Goal: Task Accomplishment & Management: Manage account settings

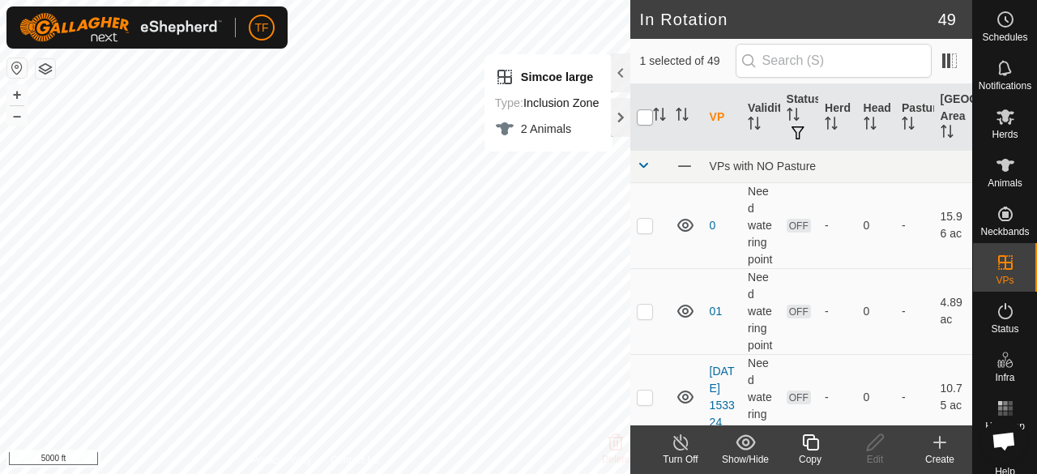
click at [644, 120] on input "checkbox" at bounding box center [645, 117] width 16 height 16
checkbox input "true"
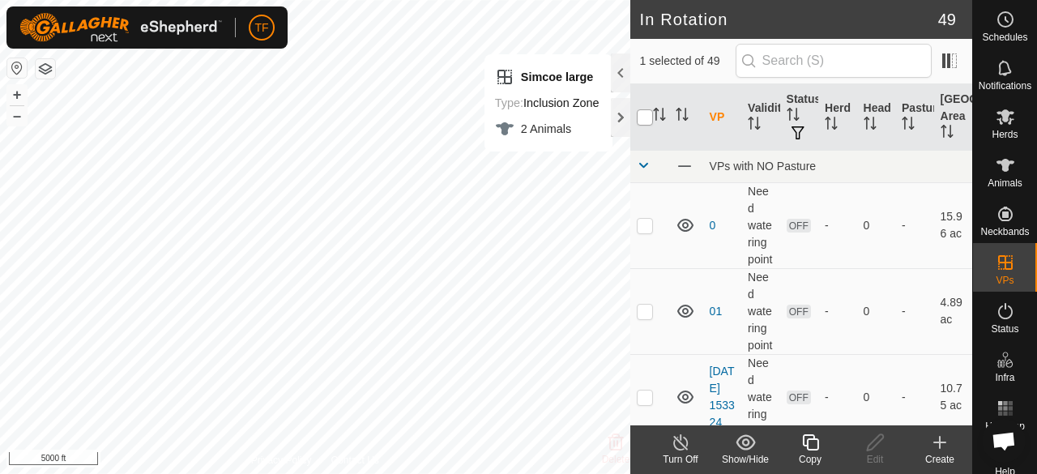
checkbox input "true"
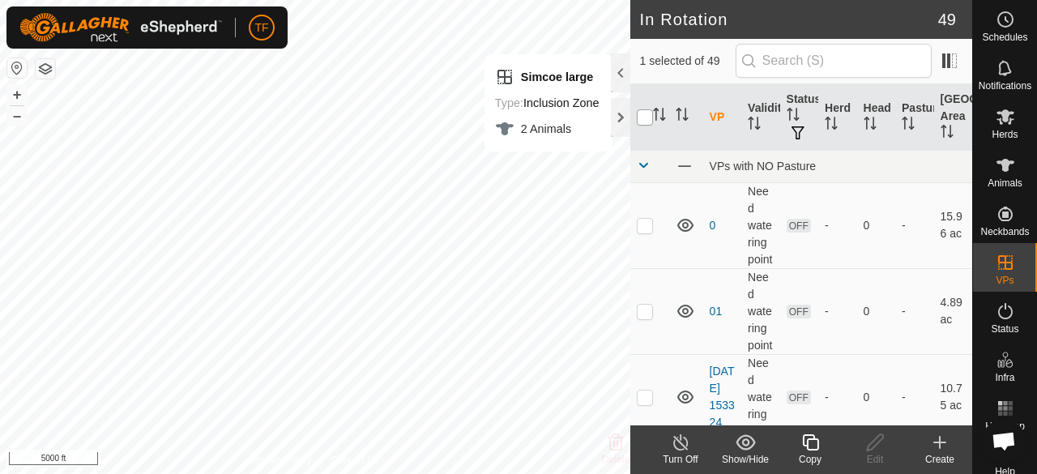
checkbox input "true"
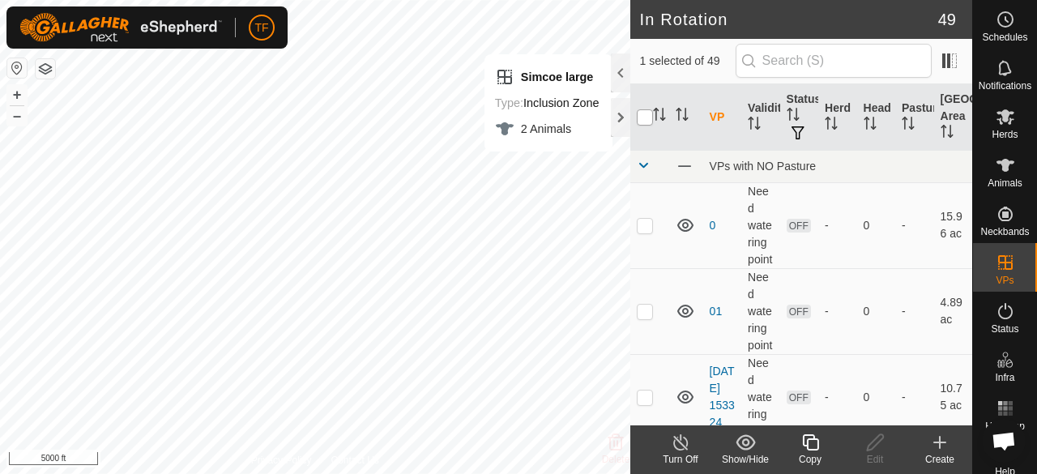
checkbox input "true"
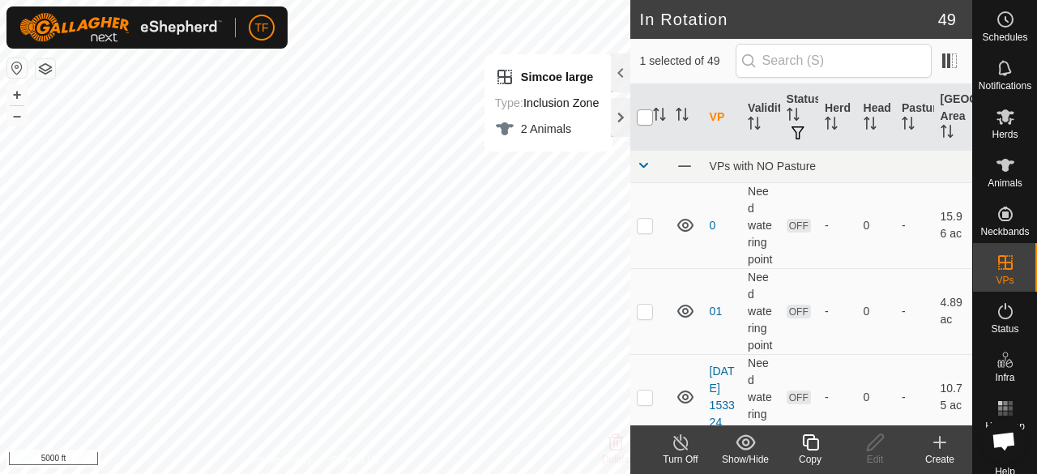
checkbox input "true"
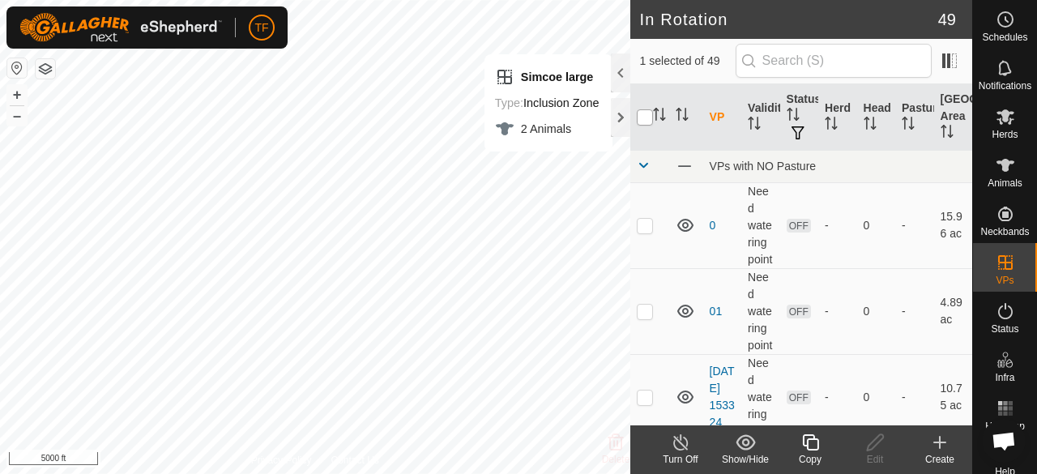
checkbox input "true"
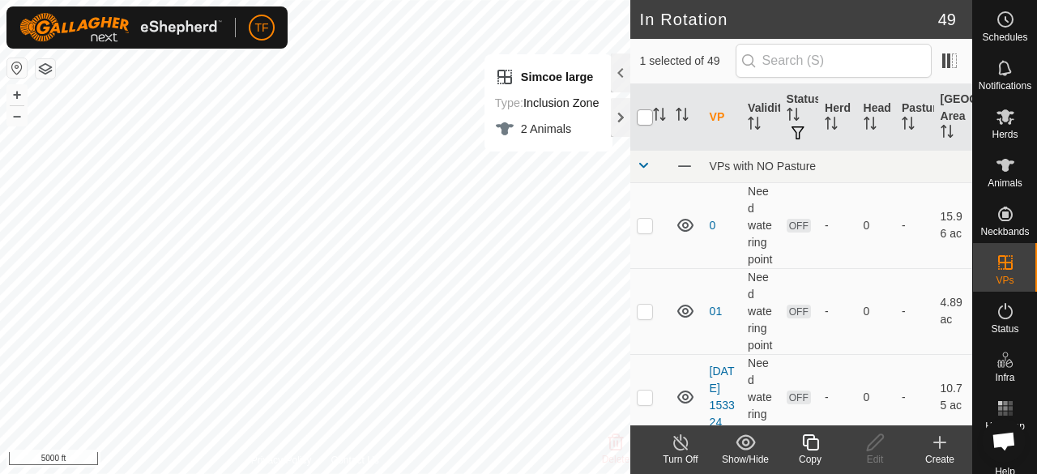
checkbox input "true"
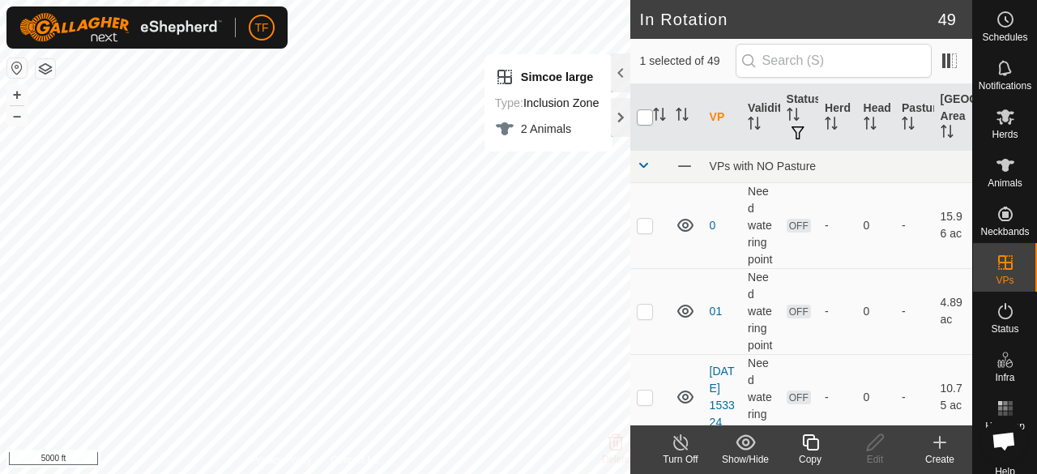
checkbox input "true"
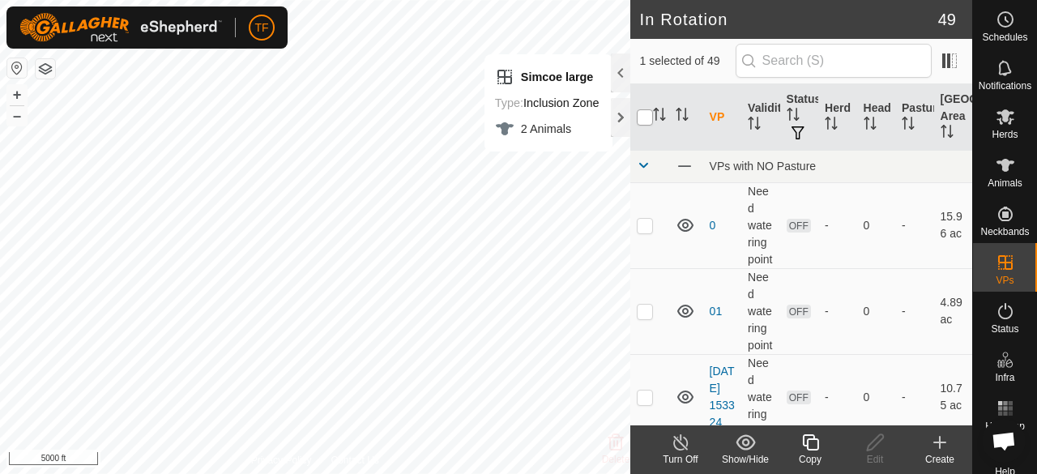
checkbox input "true"
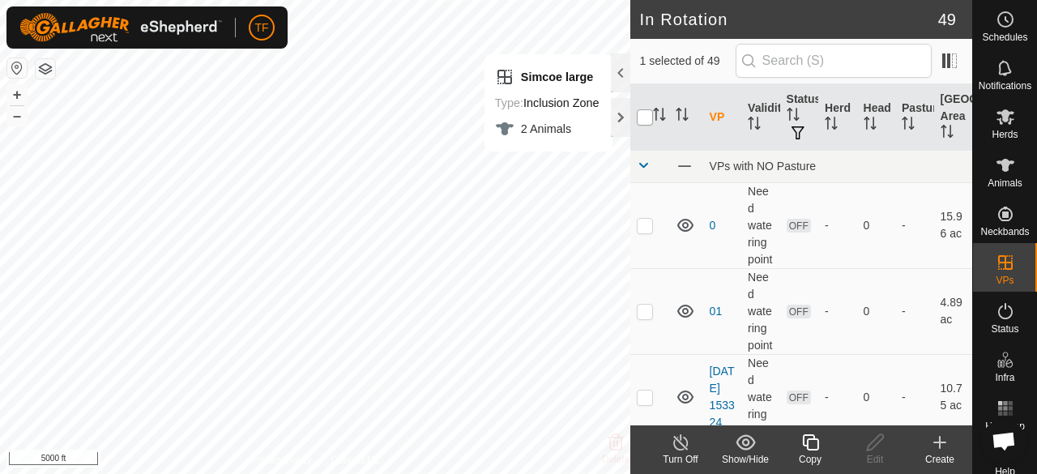
checkbox input "true"
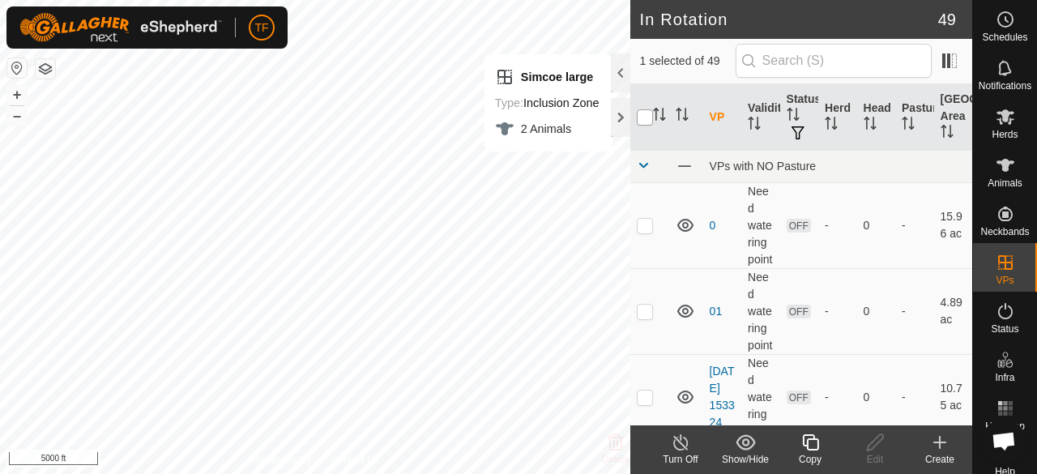
click at [644, 120] on input "checkbox" at bounding box center [645, 117] width 16 height 16
checkbox input "false"
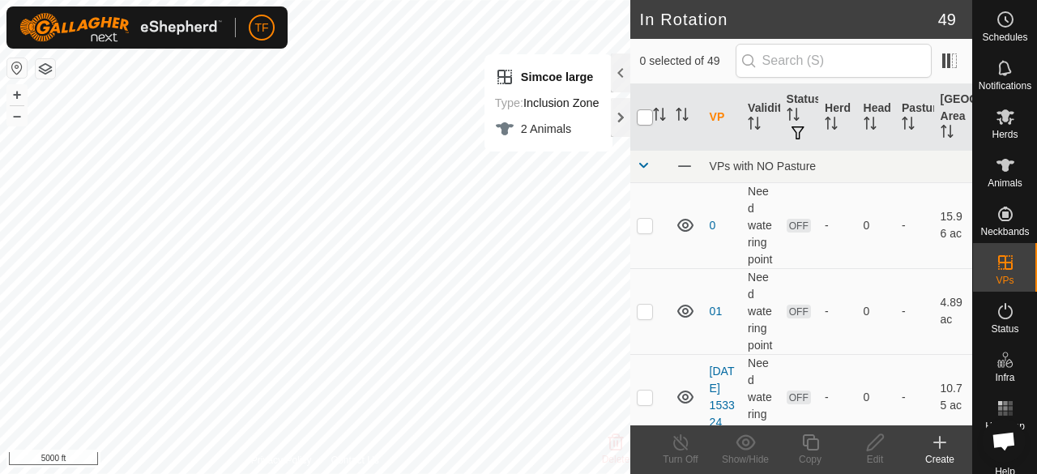
checkbox input "false"
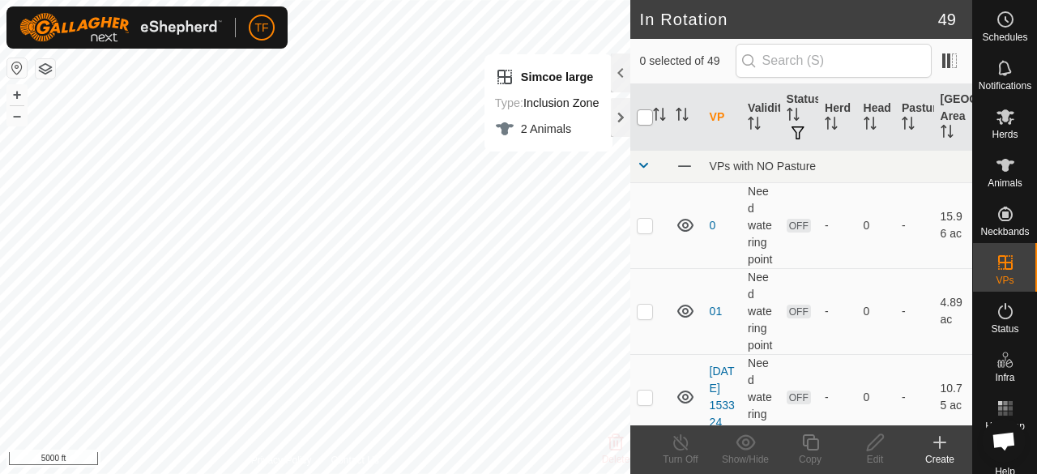
checkbox input "false"
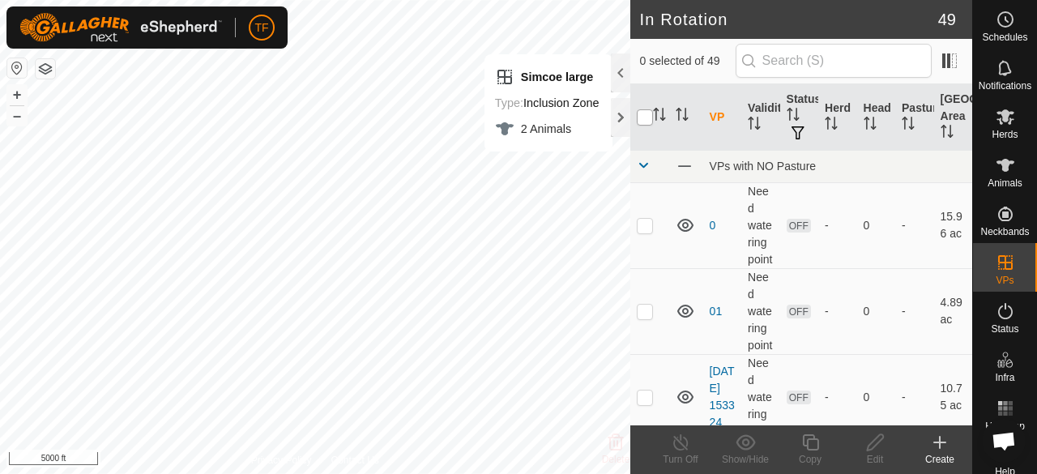
checkbox input "false"
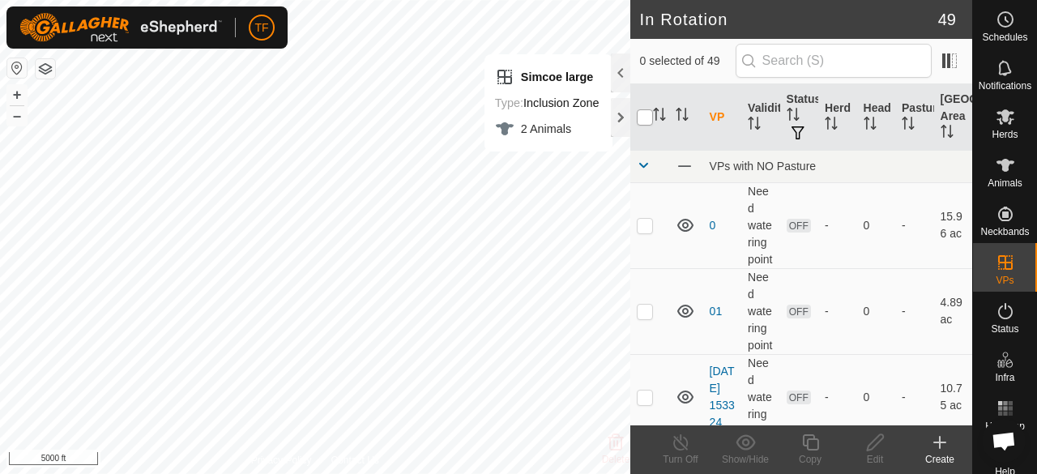
checkbox input "false"
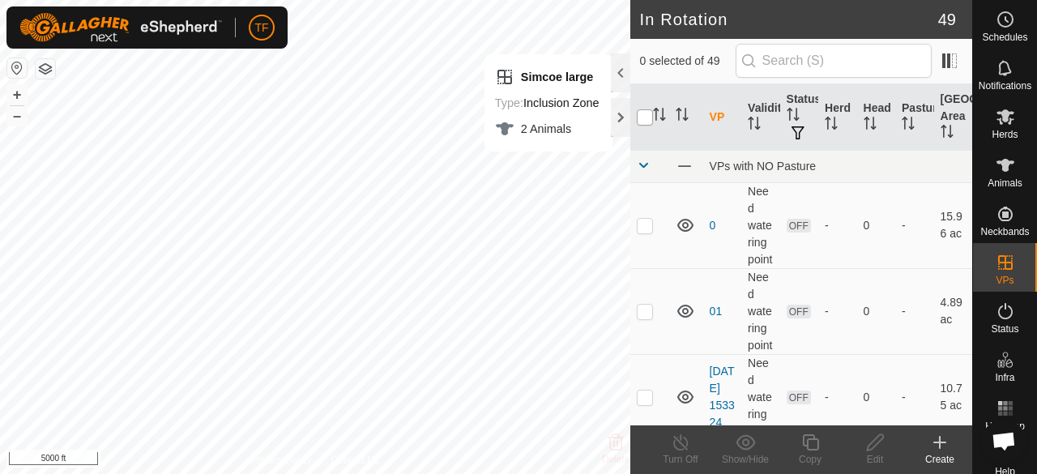
checkbox input "false"
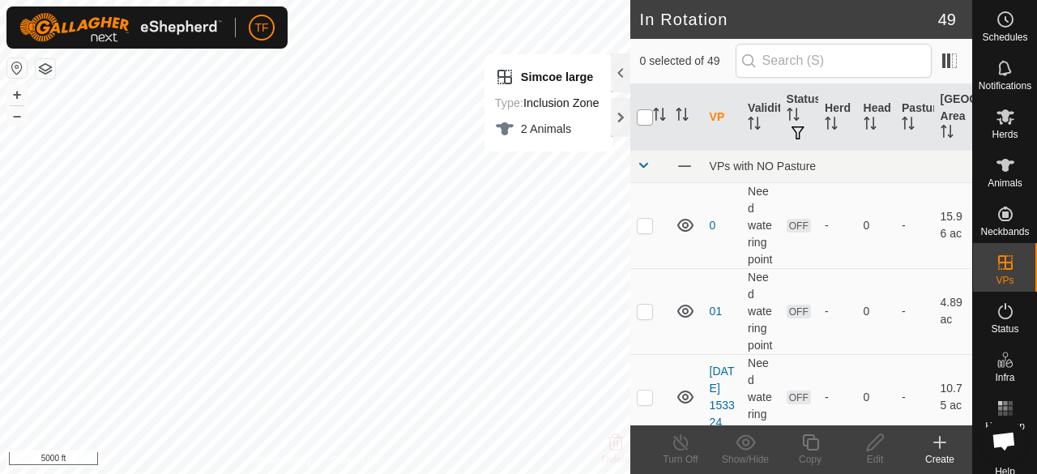
checkbox input "false"
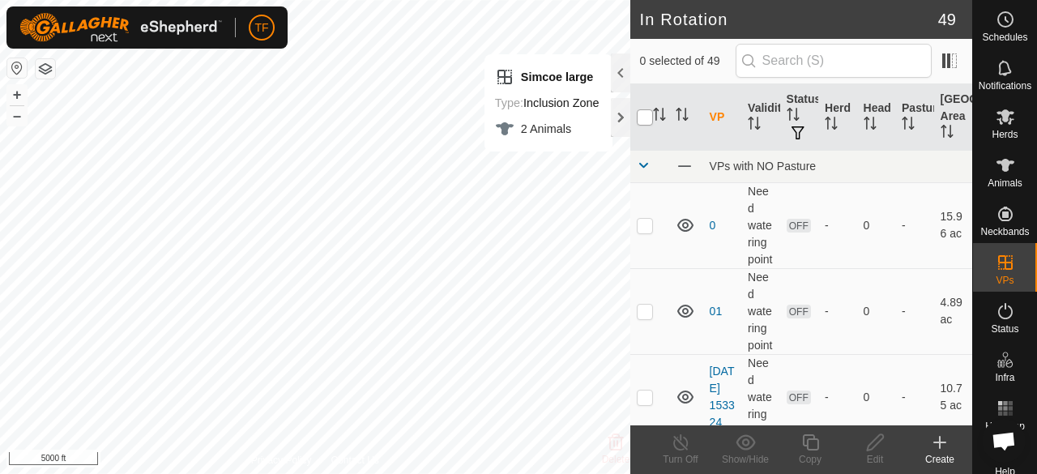
checkbox input "false"
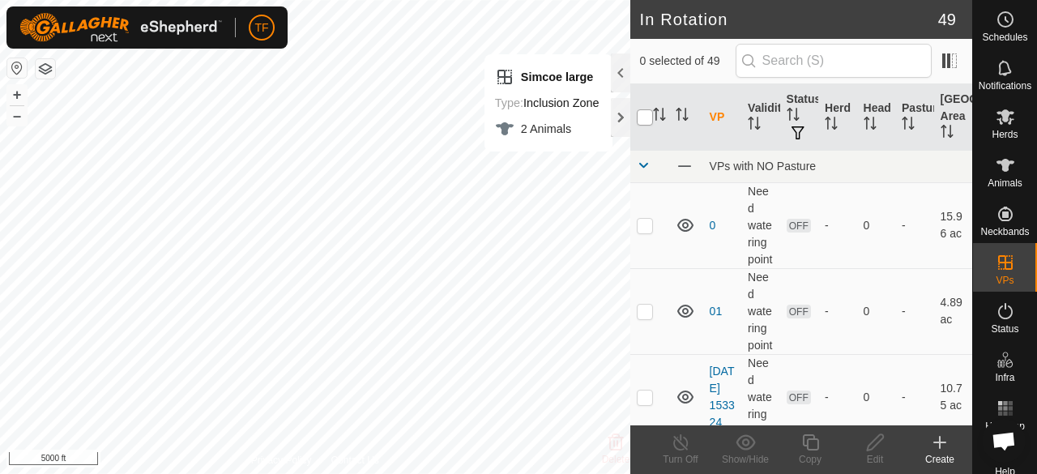
checkbox input "false"
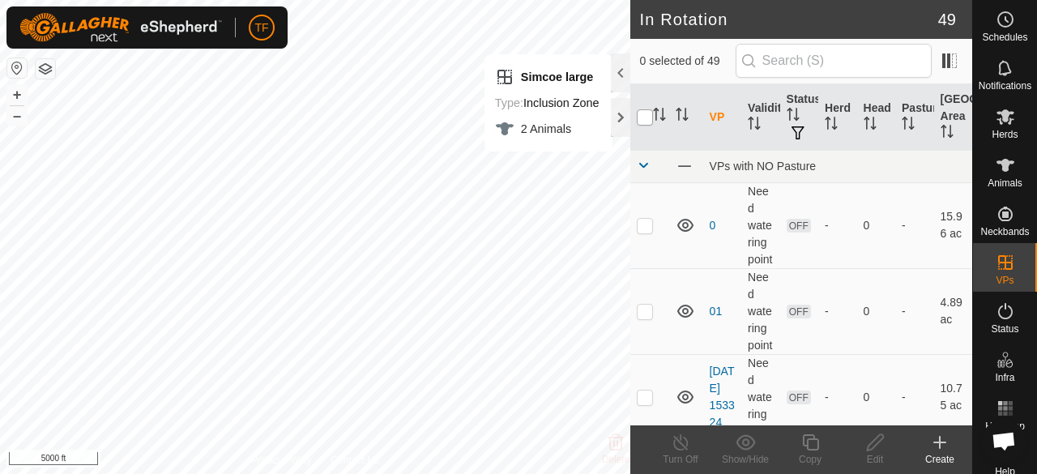
checkbox input "false"
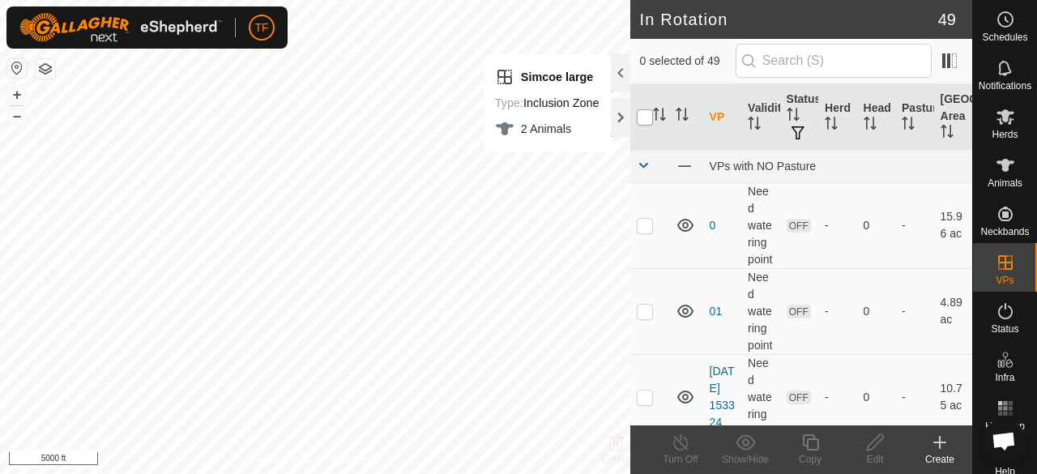
checkbox input "false"
click at [42, 68] on button "button" at bounding box center [45, 68] width 19 height 19
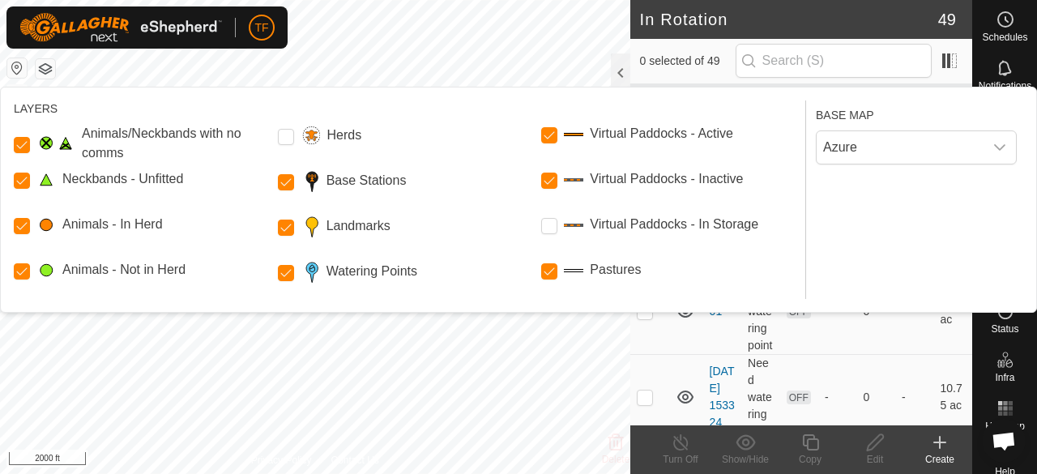
click at [42, 68] on button "button" at bounding box center [45, 68] width 19 height 19
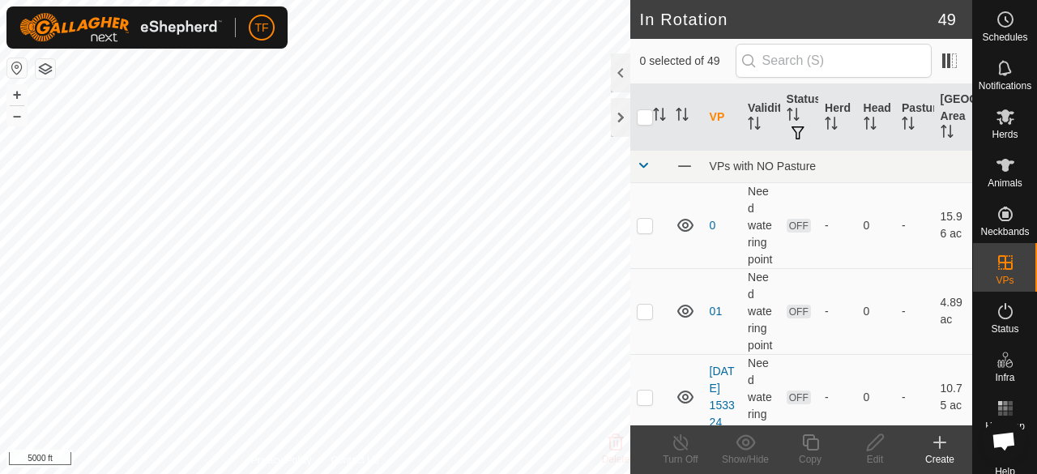
checkbox input "true"
click at [651, 114] on input "checkbox" at bounding box center [645, 117] width 16 height 16
checkbox input "true"
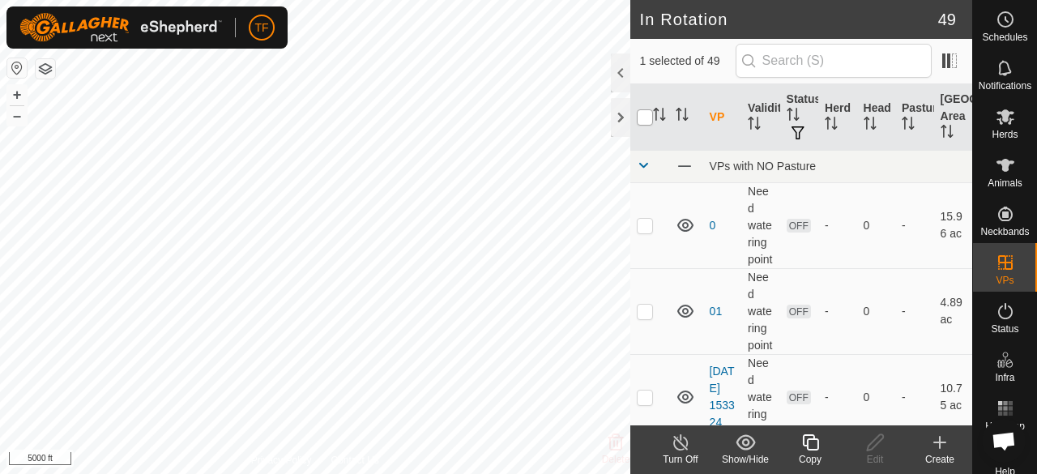
checkbox input "true"
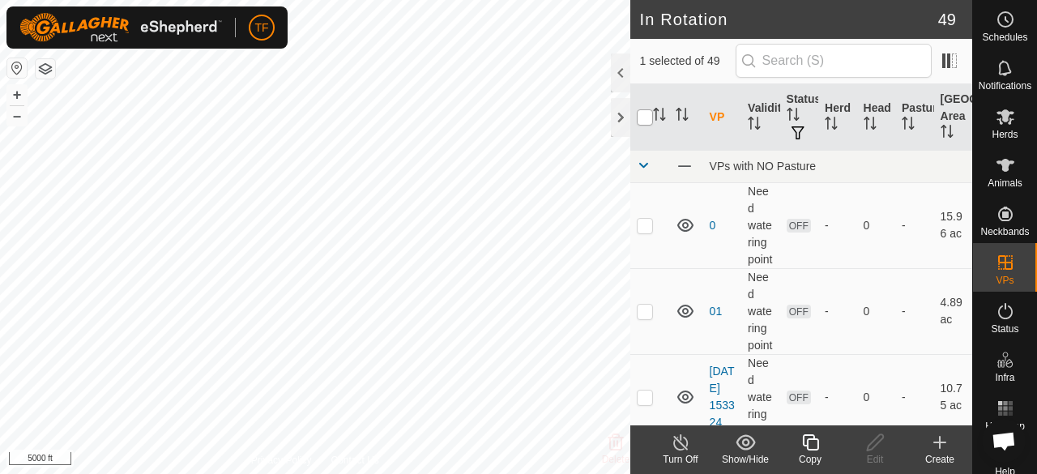
checkbox input "true"
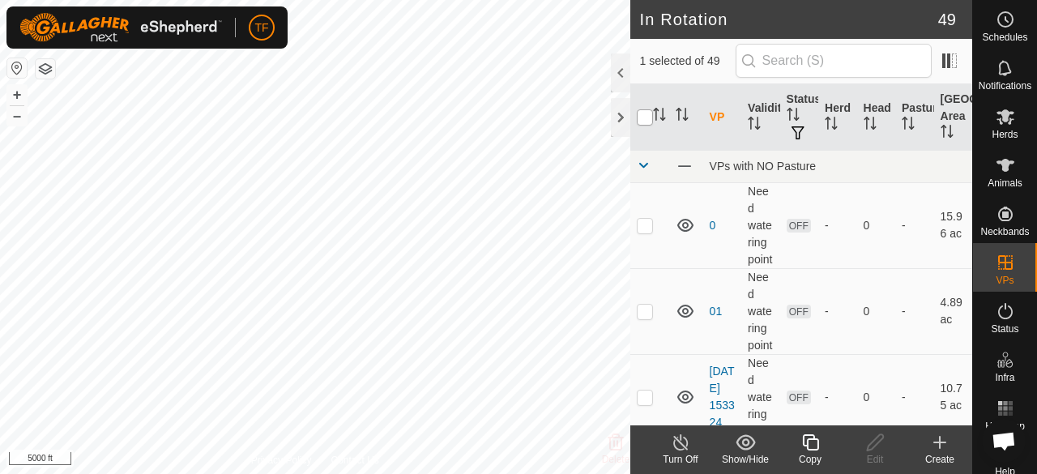
checkbox input "true"
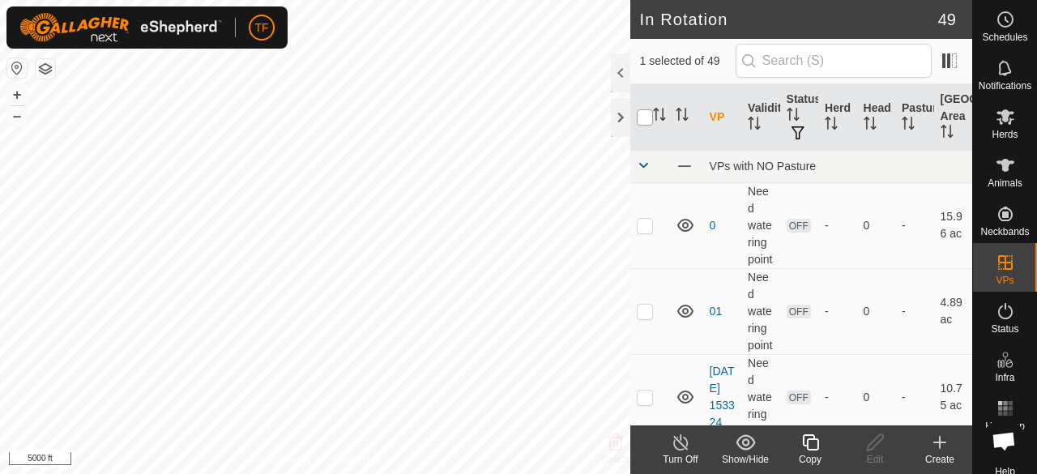
checkbox input "true"
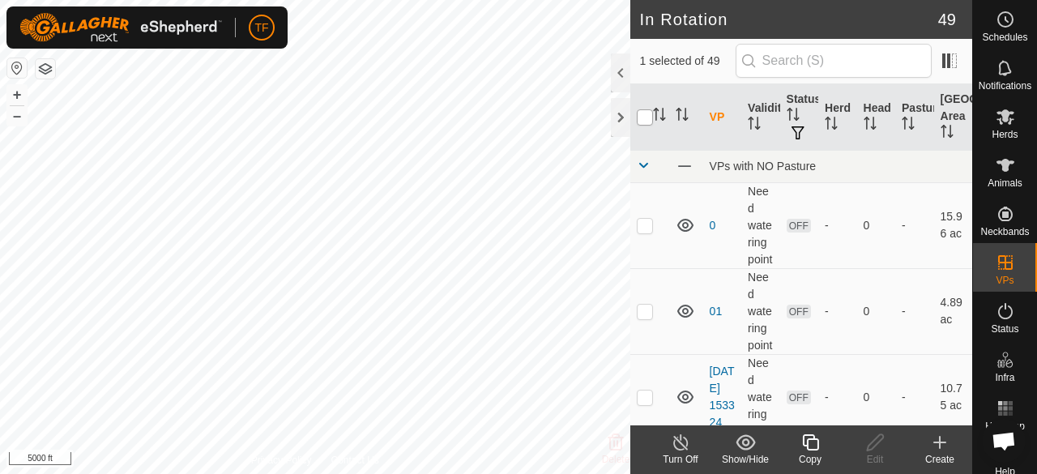
checkbox input "true"
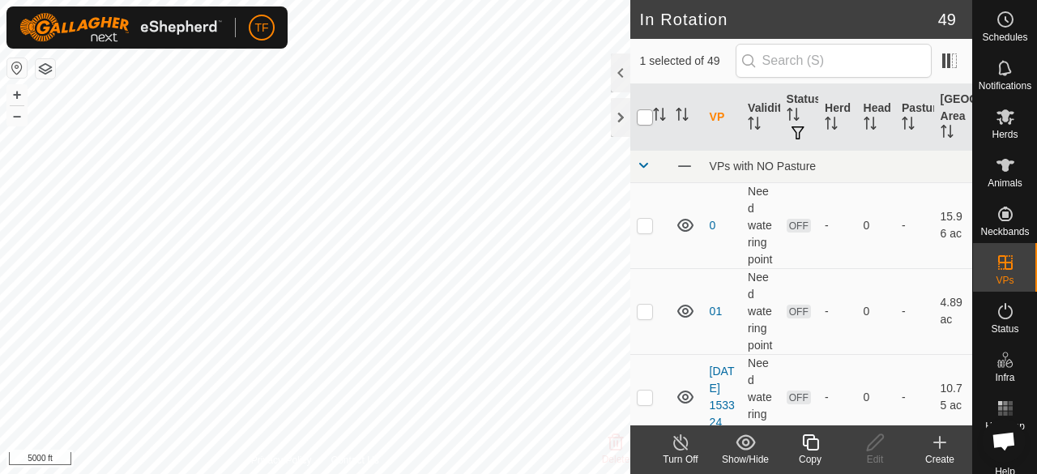
checkbox input "true"
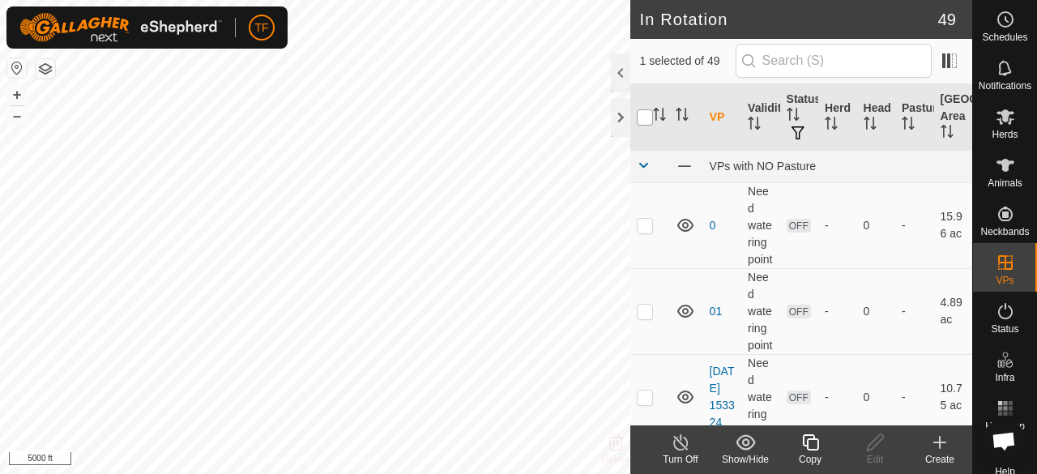
checkbox input "true"
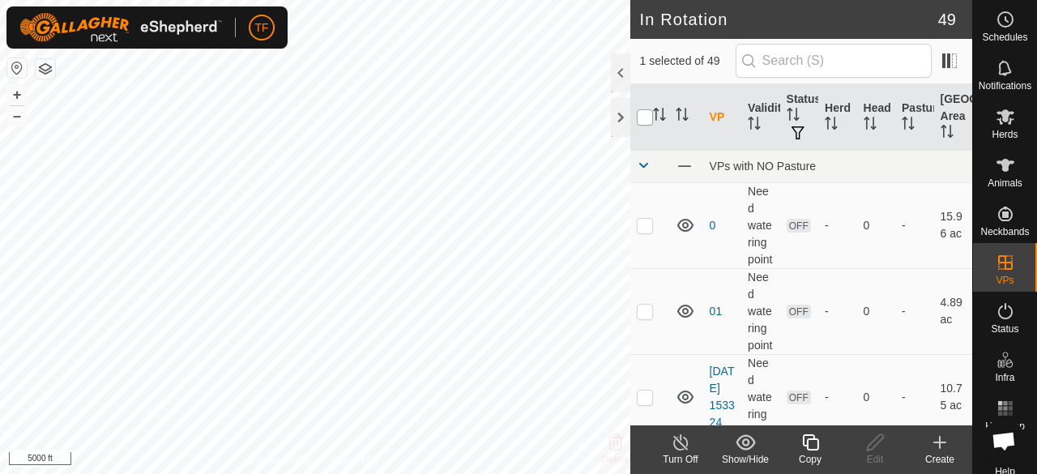
checkbox input "true"
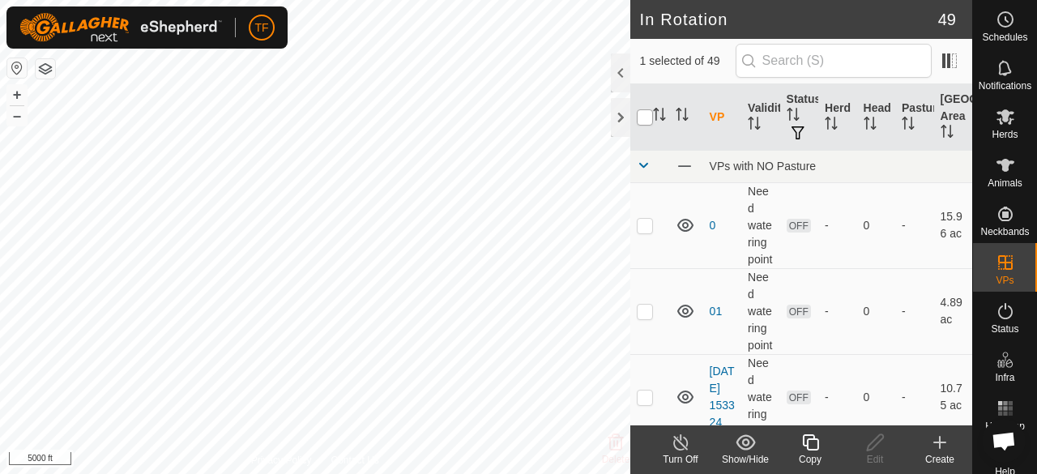
checkbox input "true"
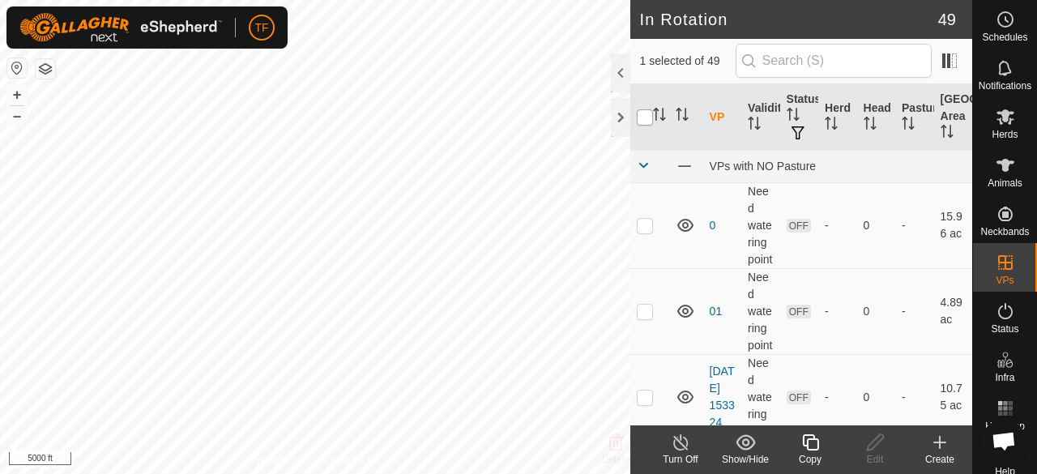
checkbox input "true"
click at [650, 114] on input "checkbox" at bounding box center [645, 117] width 16 height 16
checkbox input "false"
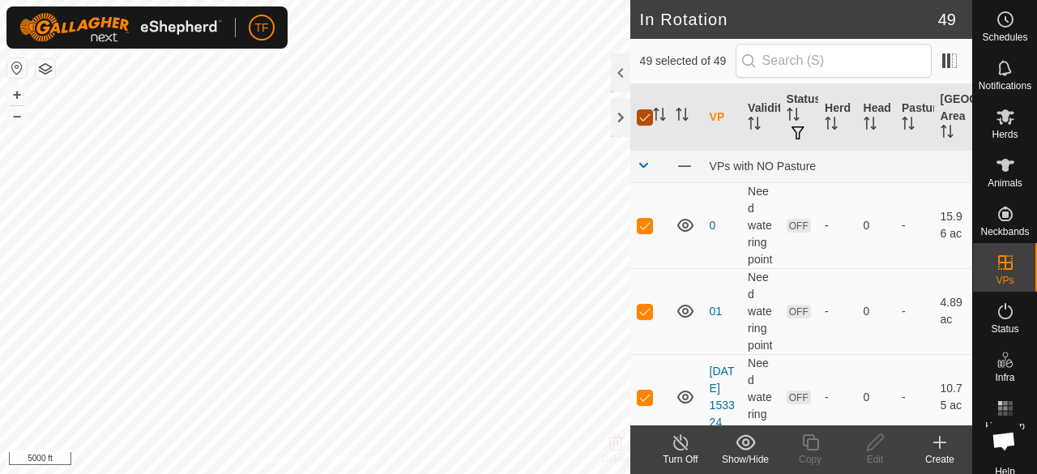
checkbox input "false"
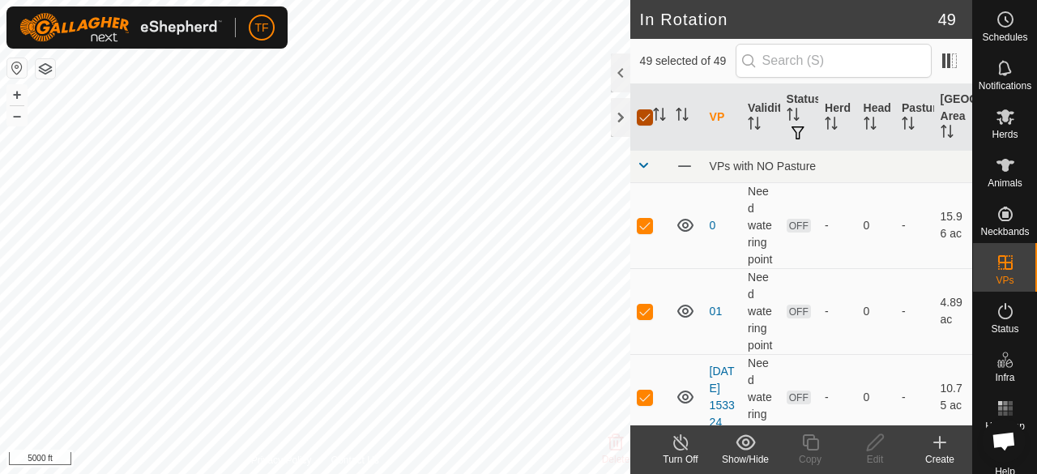
checkbox input "false"
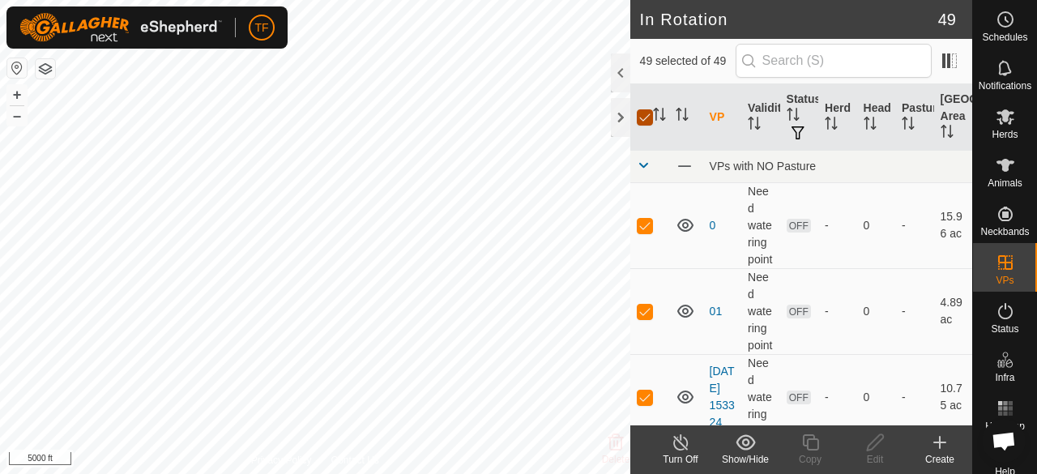
checkbox input "false"
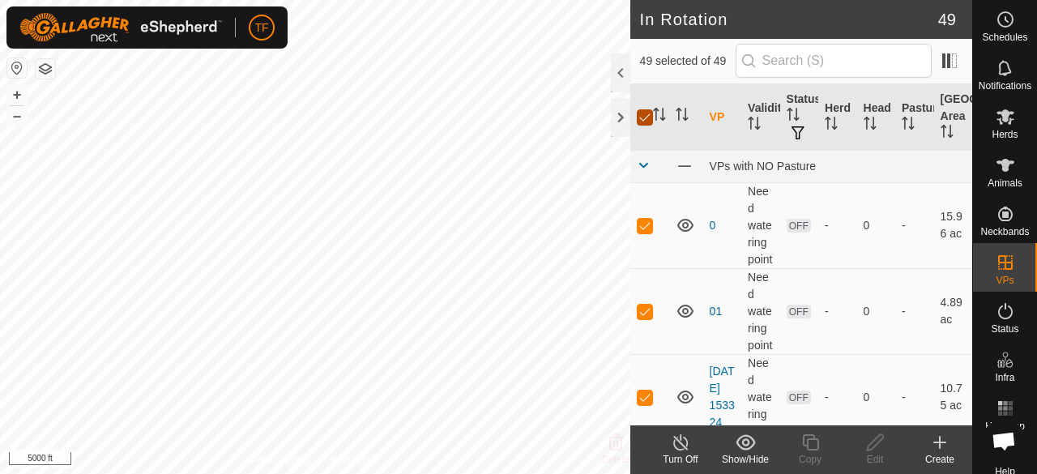
checkbox input "false"
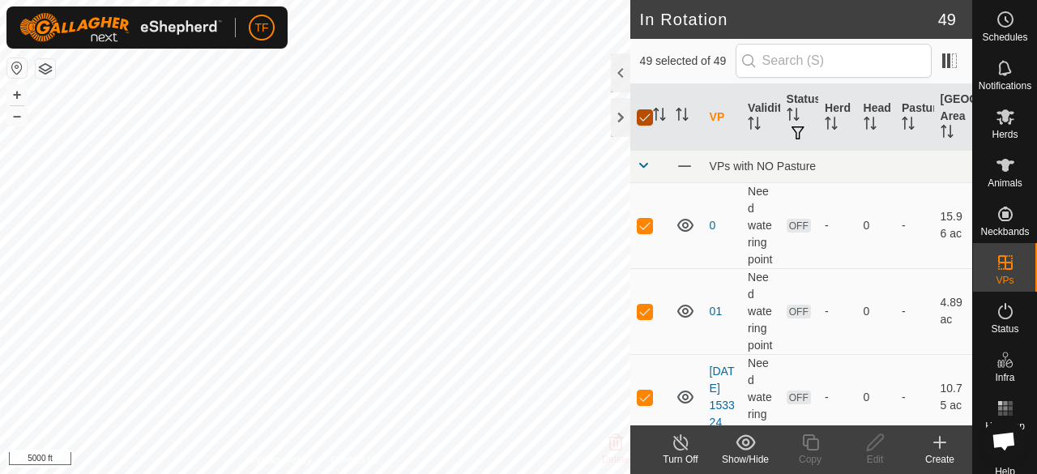
checkbox input "false"
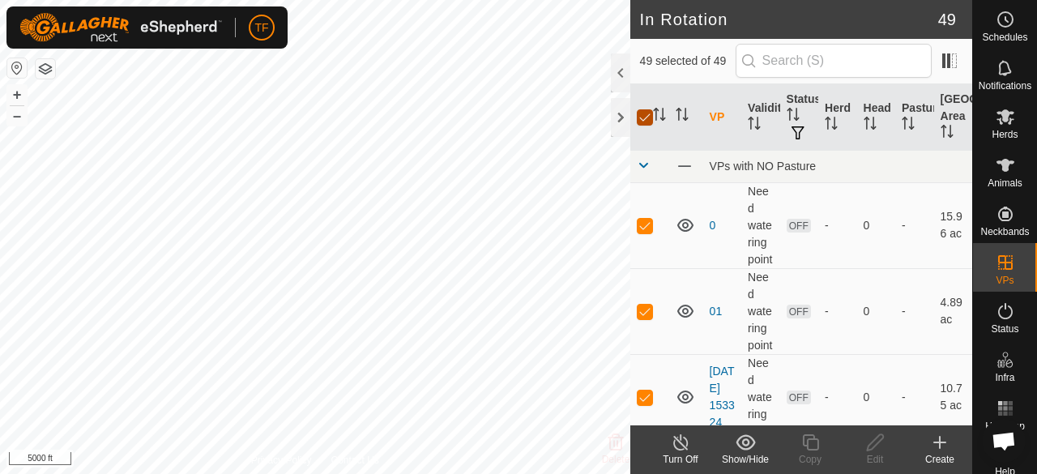
checkbox input "false"
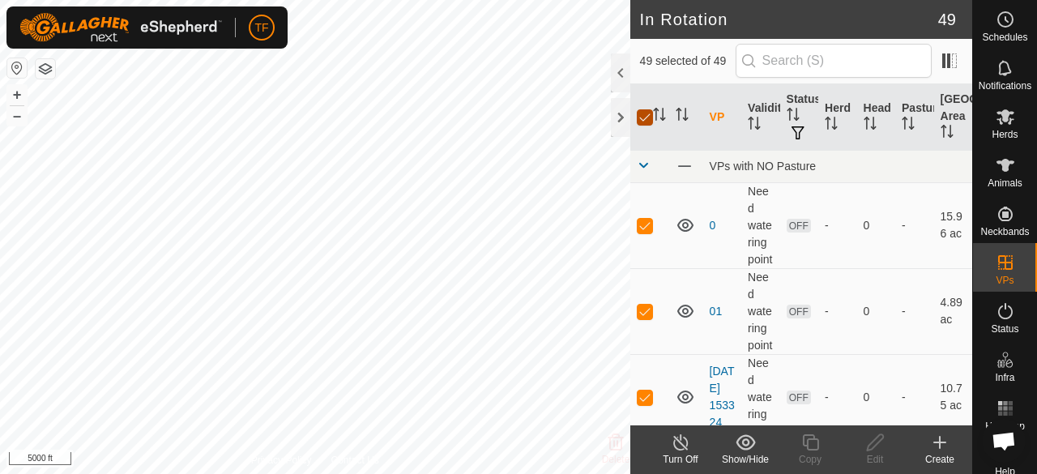
checkbox input "false"
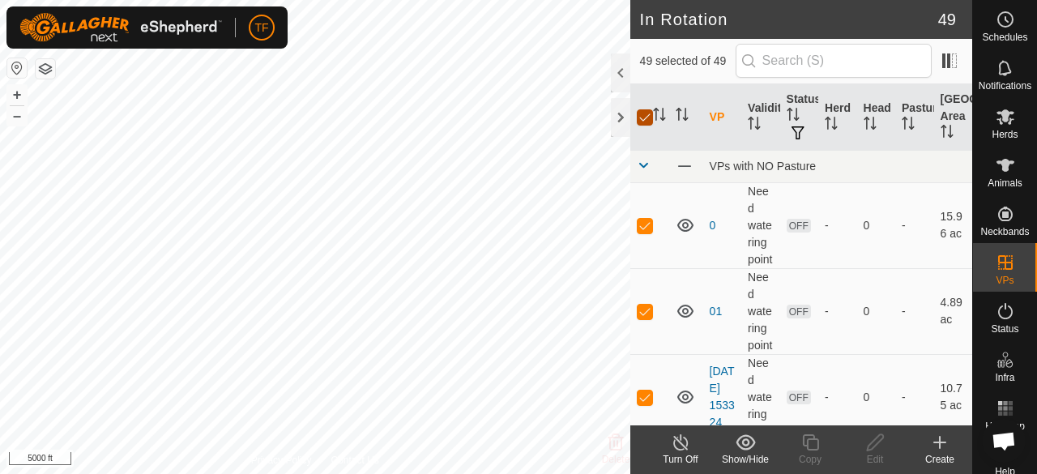
checkbox input "false"
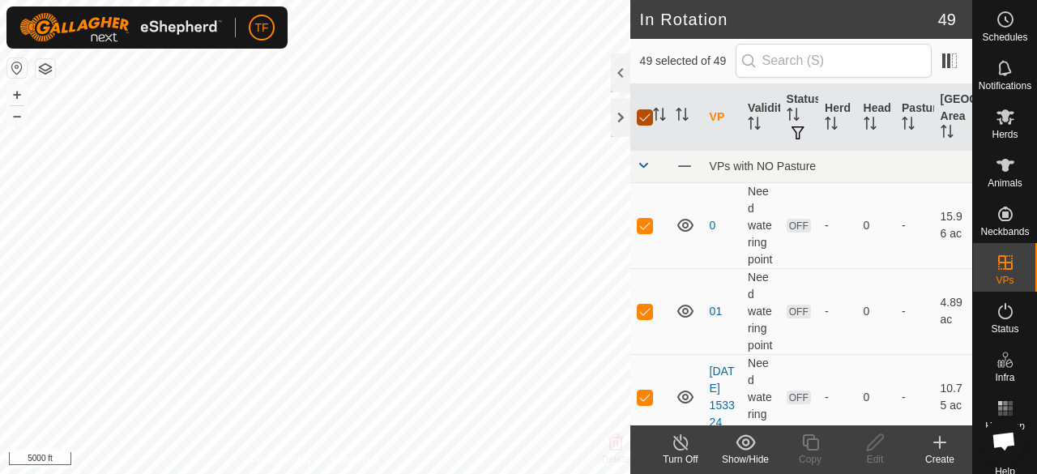
checkbox input "false"
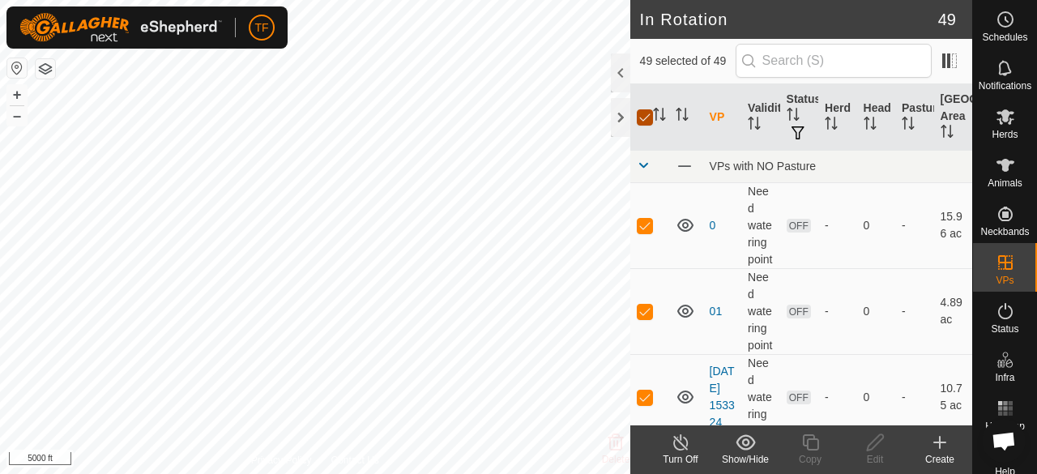
checkbox input "false"
checkbox input "true"
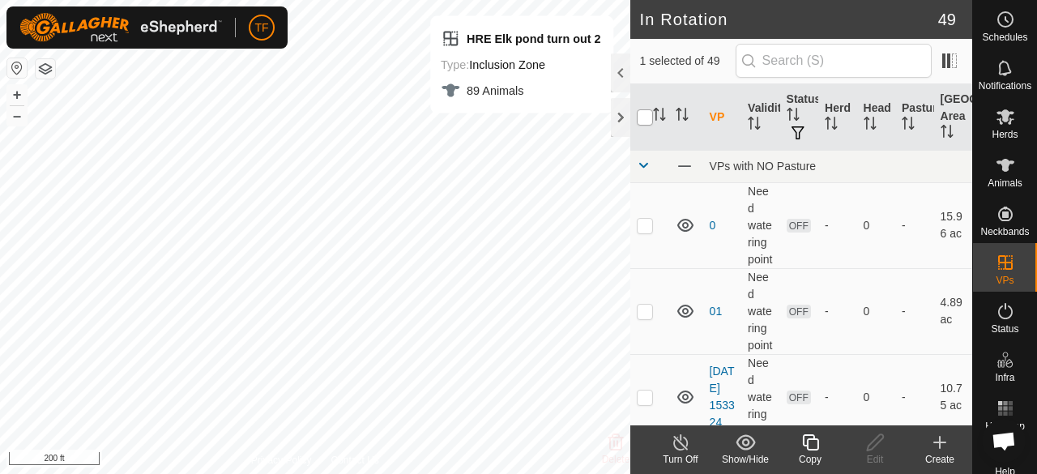
click at [645, 113] on input "checkbox" at bounding box center [645, 117] width 16 height 16
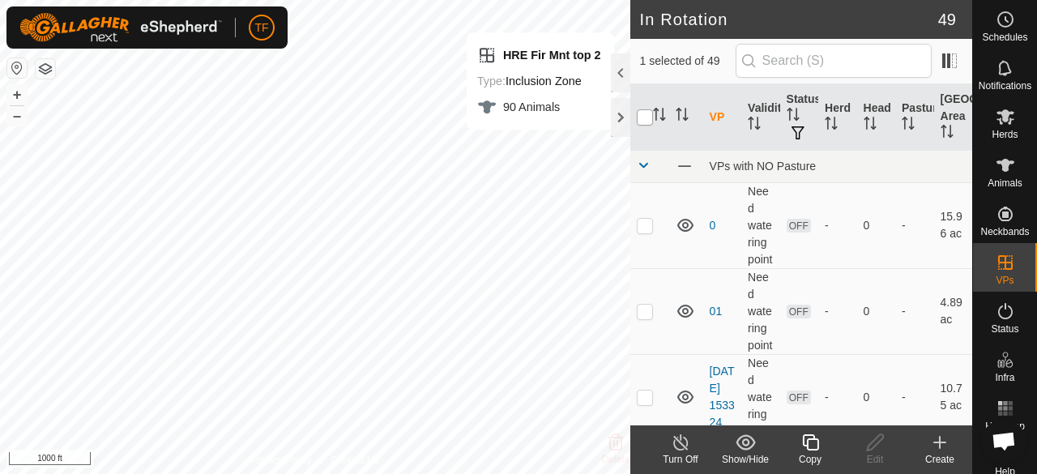
click at [651, 113] on input "checkbox" at bounding box center [645, 117] width 16 height 16
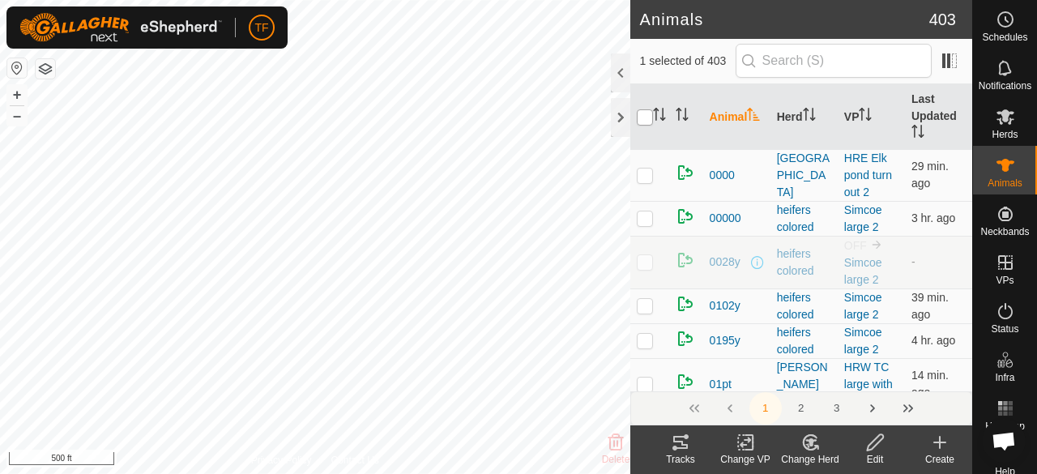
click at [649, 114] on input "checkbox" at bounding box center [645, 117] width 16 height 16
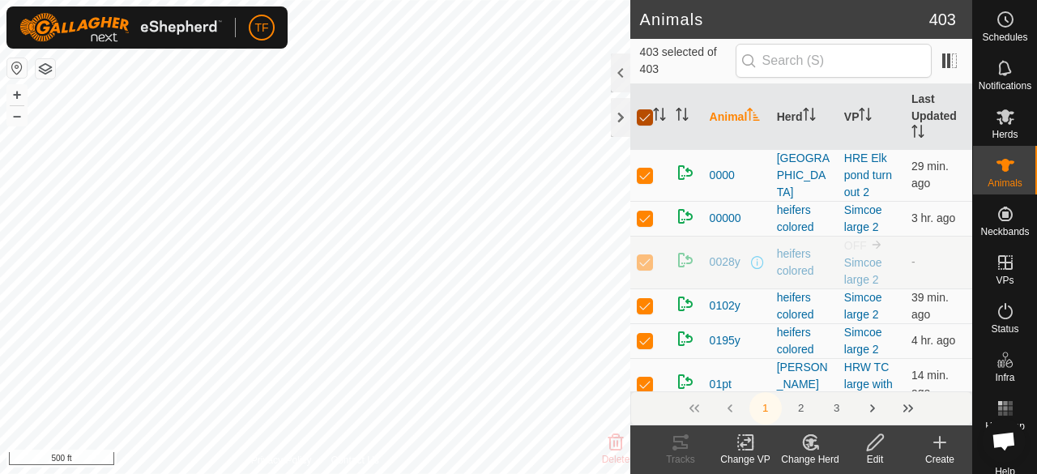
click at [650, 113] on input "checkbox" at bounding box center [645, 117] width 16 height 16
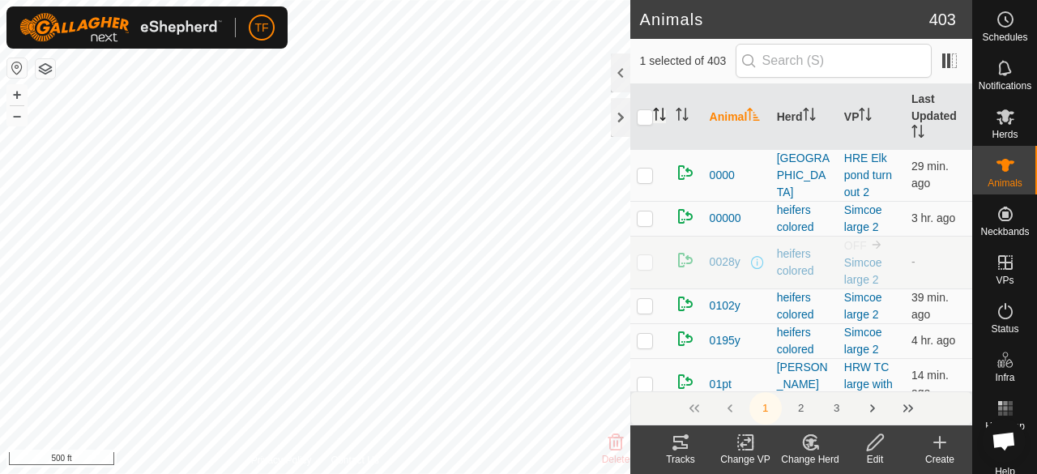
click at [664, 113] on icon "Activate to sort" at bounding box center [659, 114] width 13 height 13
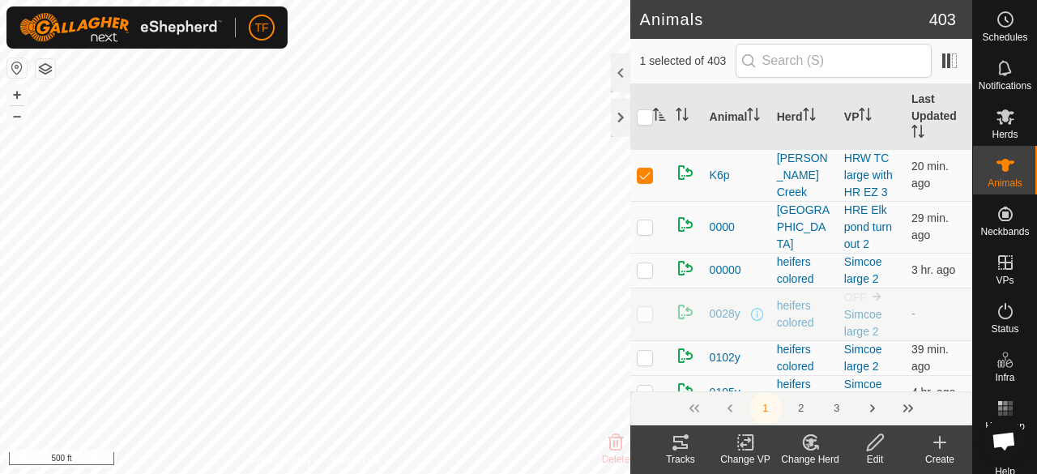
click at [742, 442] on icon at bounding box center [746, 442] width 20 height 19
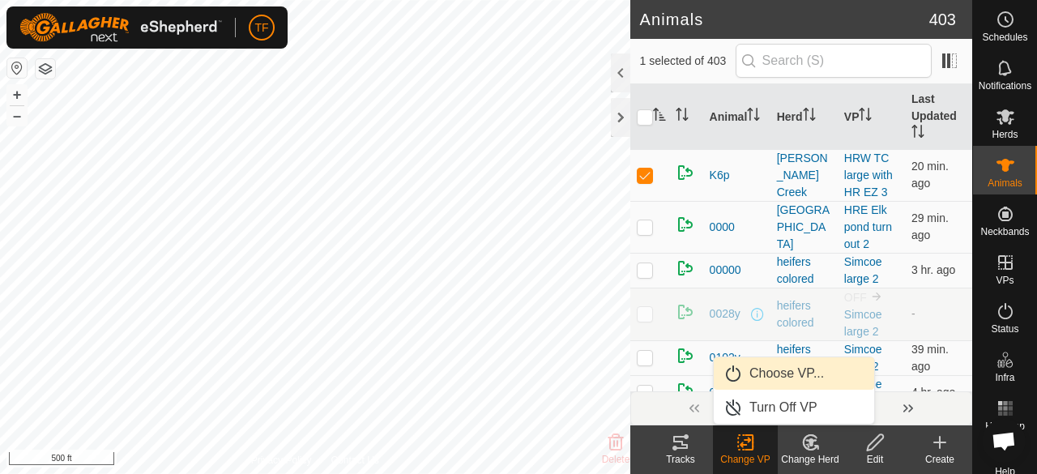
click at [757, 374] on link "Choose VP..." at bounding box center [794, 373] width 160 height 32
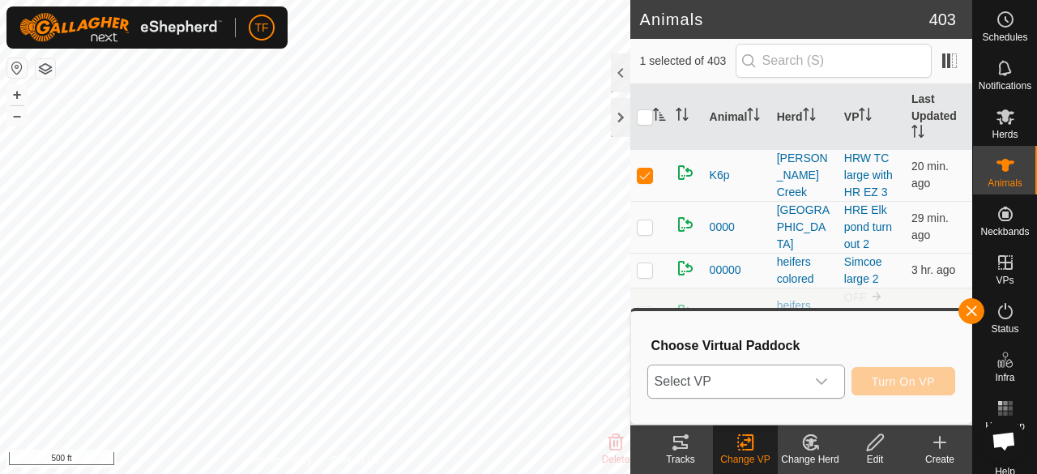
click at [839, 380] on p-select "Select VP" at bounding box center [746, 382] width 198 height 34
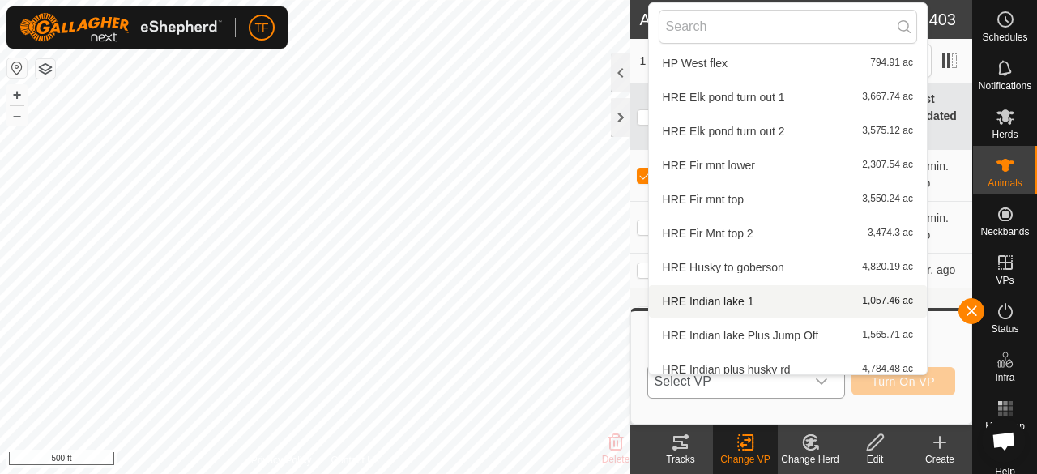
scroll to position [666, 0]
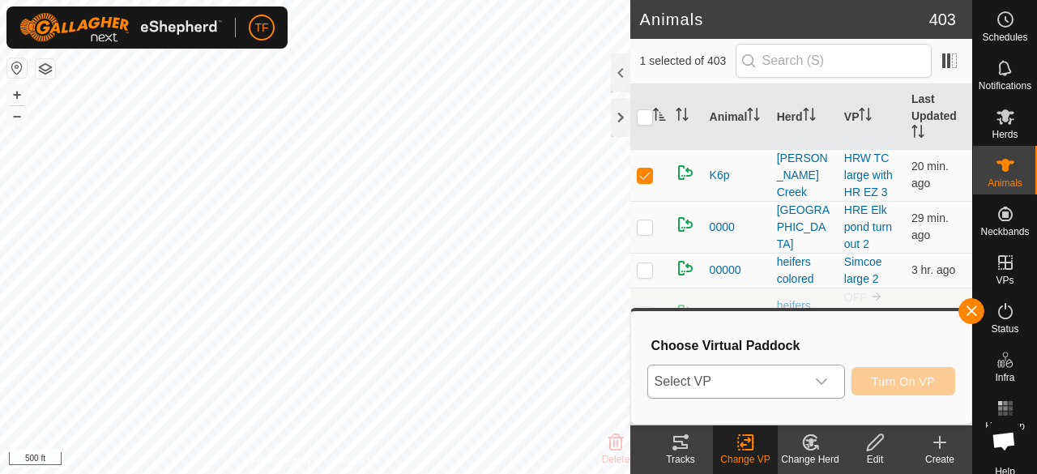
click at [830, 380] on div "dropdown trigger" at bounding box center [821, 381] width 32 height 32
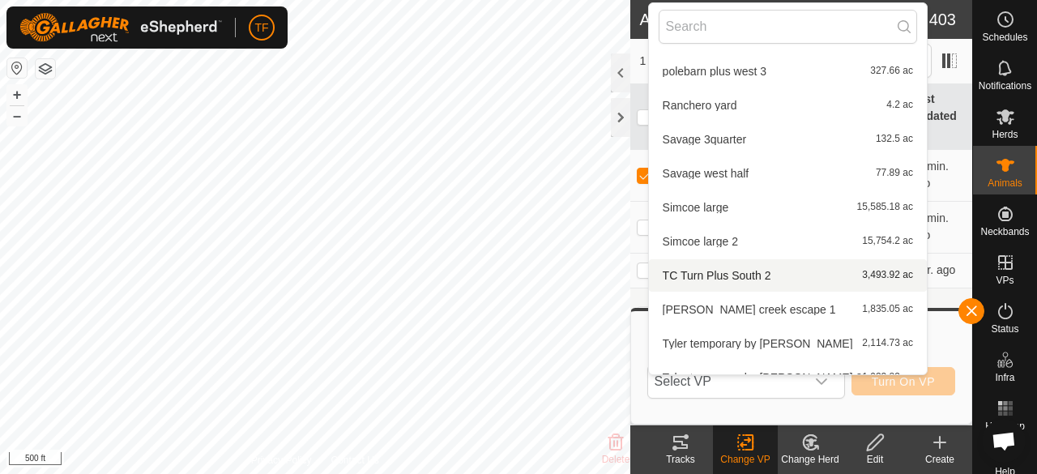
scroll to position [1379, 0]
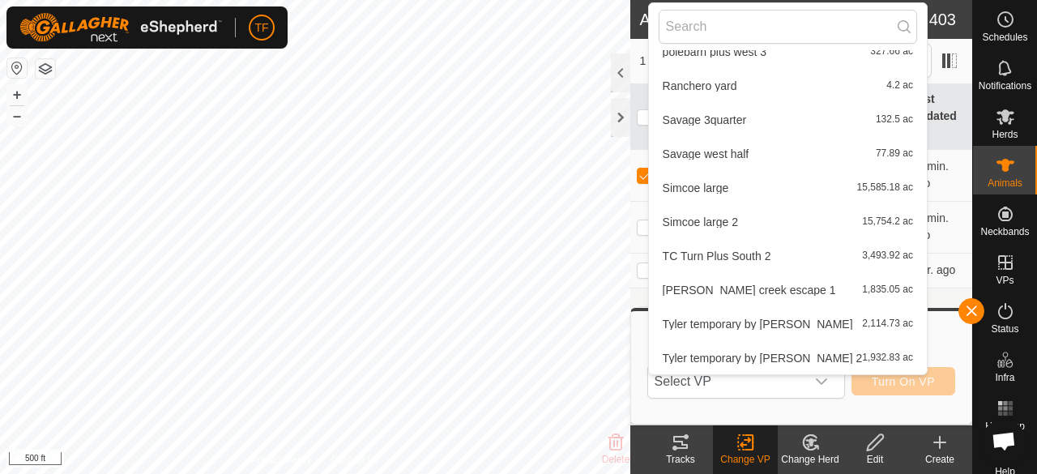
click at [712, 254] on li "TC Turn Plus South 2 3,493.92 ac" at bounding box center [788, 256] width 278 height 32
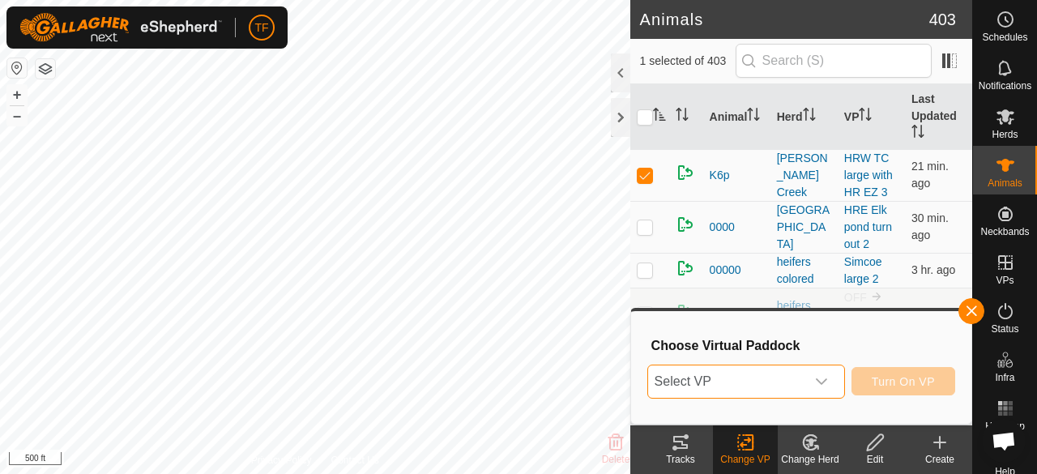
drag, startPoint x: 838, startPoint y: 398, endPoint x: 833, endPoint y: 387, distance: 11.6
click at [838, 395] on p-select "Select VP" at bounding box center [746, 382] width 198 height 34
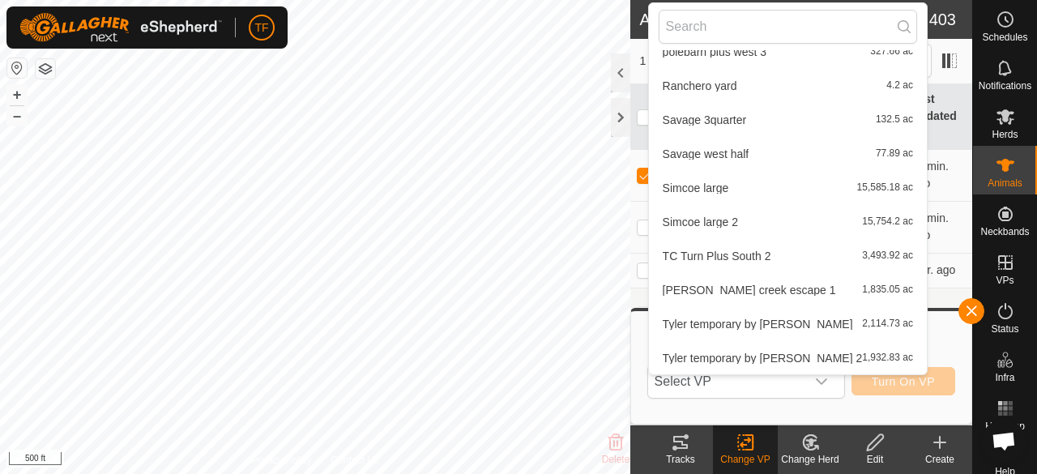
click at [750, 258] on li "TC Turn Plus South 2 3,493.92 ac" at bounding box center [788, 256] width 278 height 32
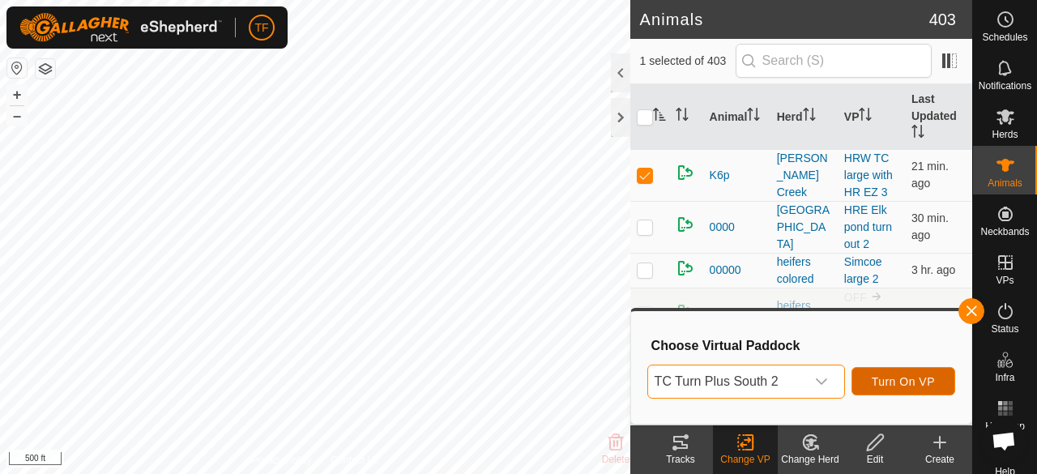
click at [897, 378] on span "Turn On VP" at bounding box center [903, 381] width 63 height 13
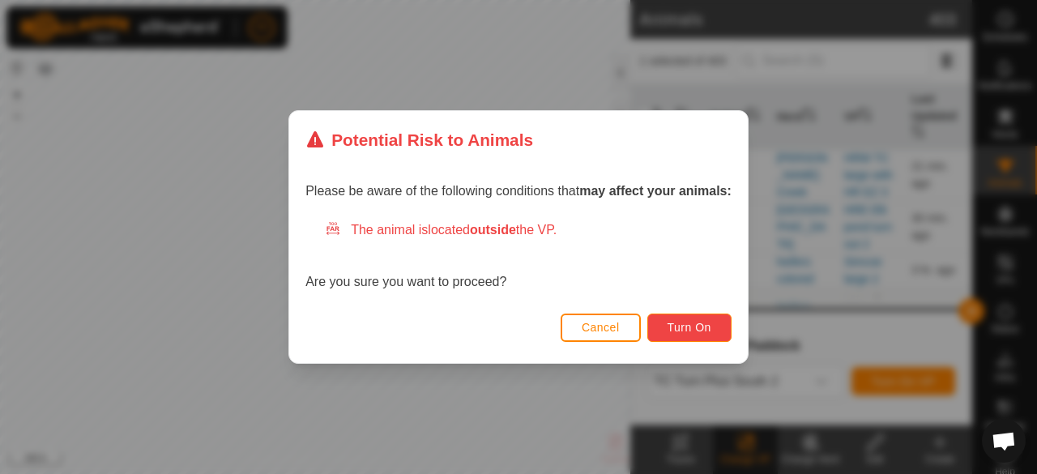
click at [679, 326] on span "Turn On" at bounding box center [690, 327] width 44 height 13
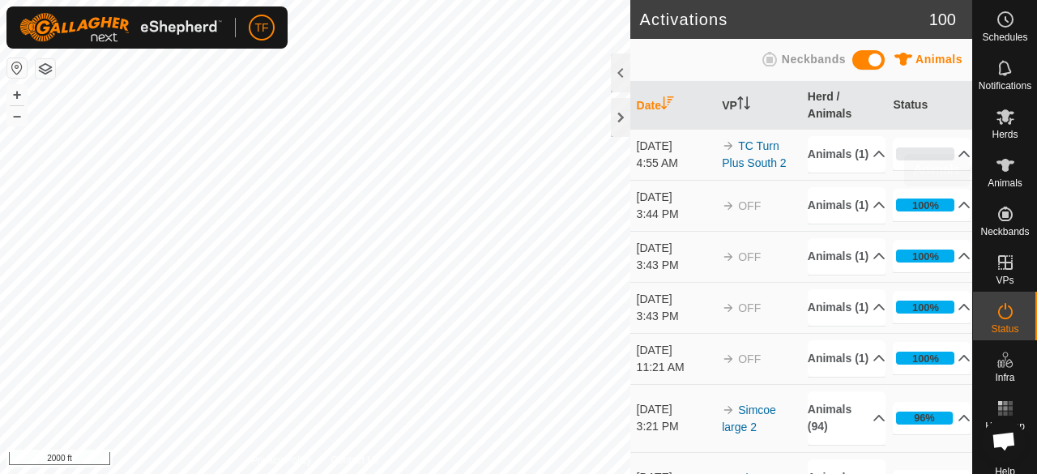
click at [1000, 173] on icon at bounding box center [1005, 165] width 19 height 19
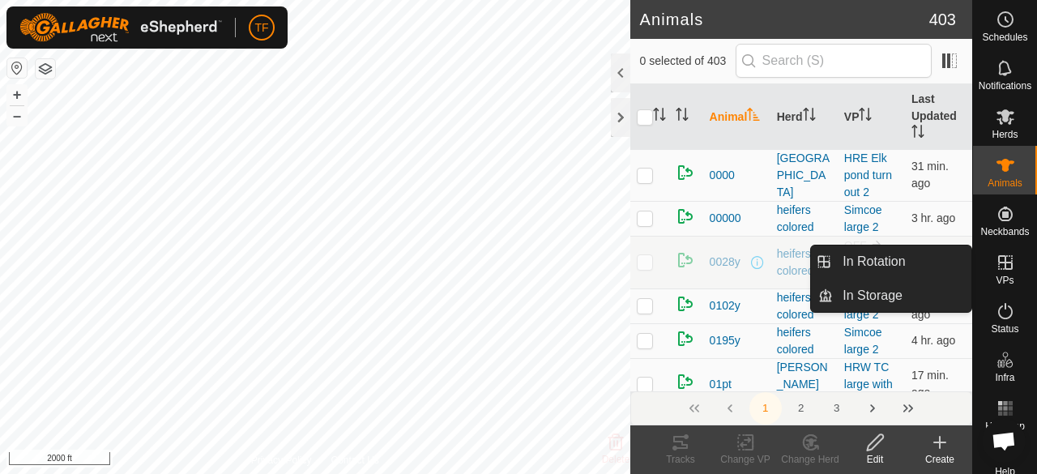
click at [998, 258] on icon at bounding box center [1005, 262] width 15 height 15
click at [1001, 269] on icon at bounding box center [1005, 262] width 15 height 15
click at [890, 263] on link "In Rotation" at bounding box center [902, 262] width 139 height 32
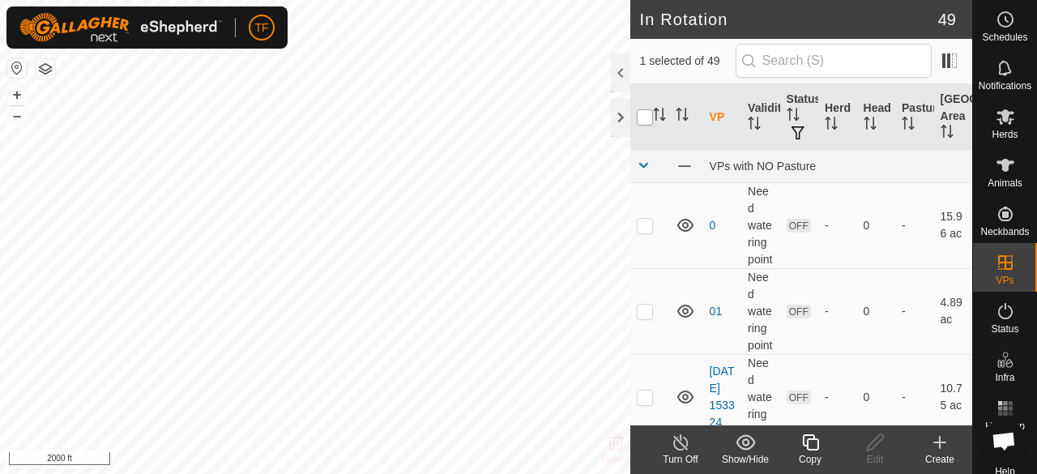
click at [651, 114] on input "checkbox" at bounding box center [645, 117] width 16 height 16
click at [642, 122] on input "checkbox" at bounding box center [645, 117] width 16 height 16
click at [644, 113] on input "checkbox" at bounding box center [645, 117] width 16 height 16
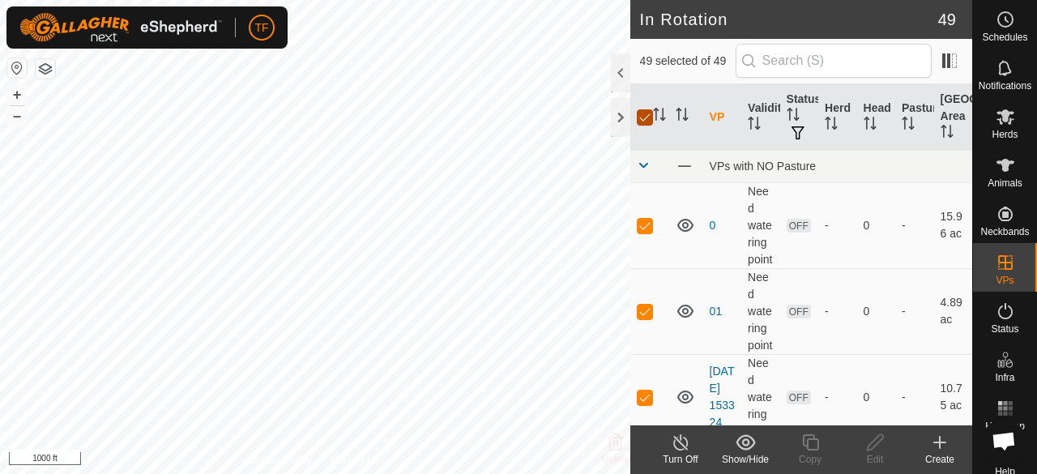
click at [644, 113] on input "checkbox" at bounding box center [645, 117] width 16 height 16
click at [938, 450] on icon at bounding box center [939, 442] width 19 height 19
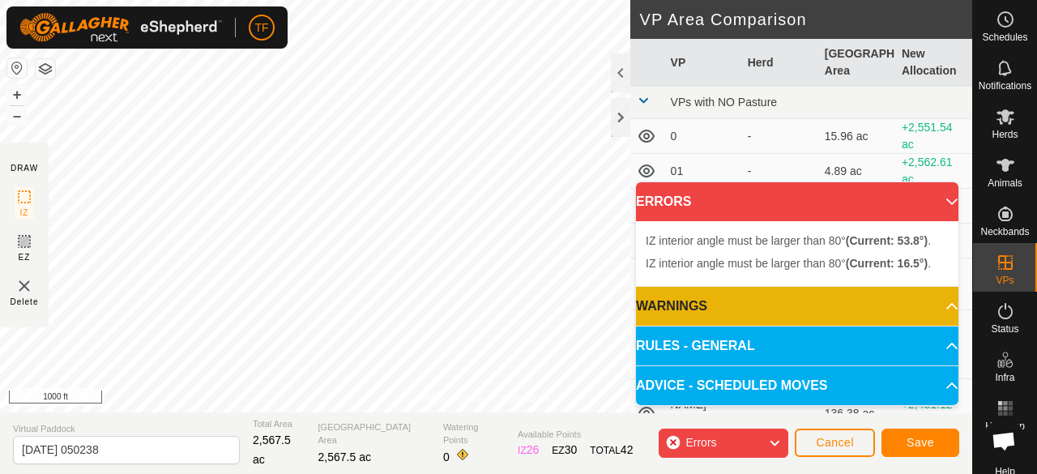
click at [940, 203] on p-accordion-header "ERRORS" at bounding box center [797, 201] width 322 height 39
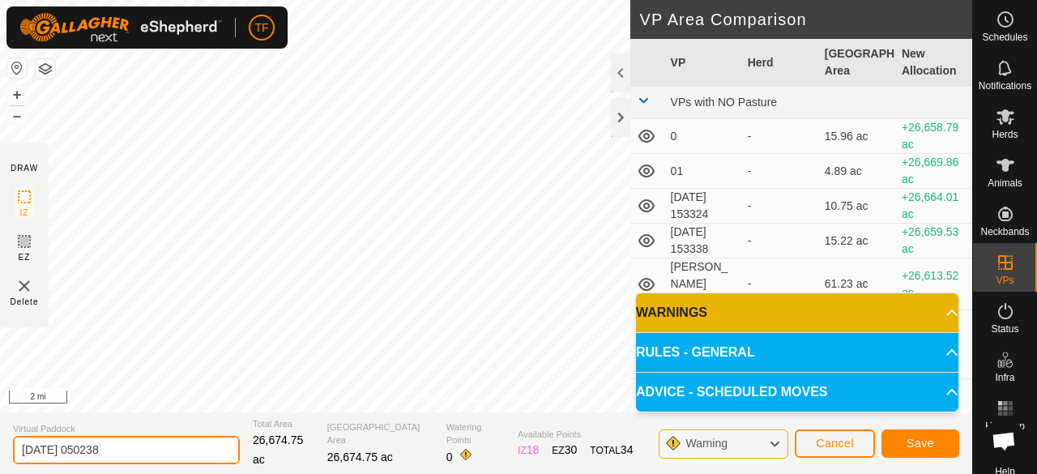
click at [152, 446] on input "[DATE] 050238" at bounding box center [126, 450] width 227 height 28
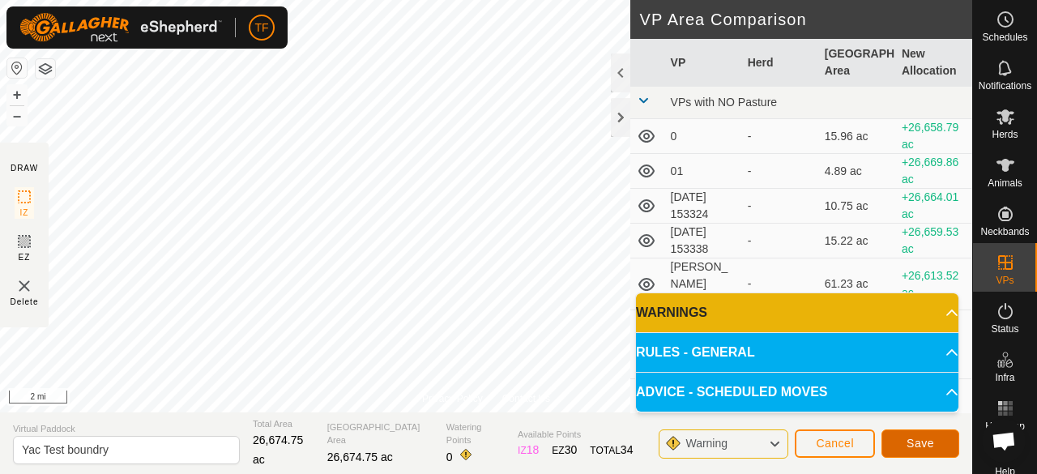
click at [893, 451] on button "Save" at bounding box center [921, 443] width 78 height 28
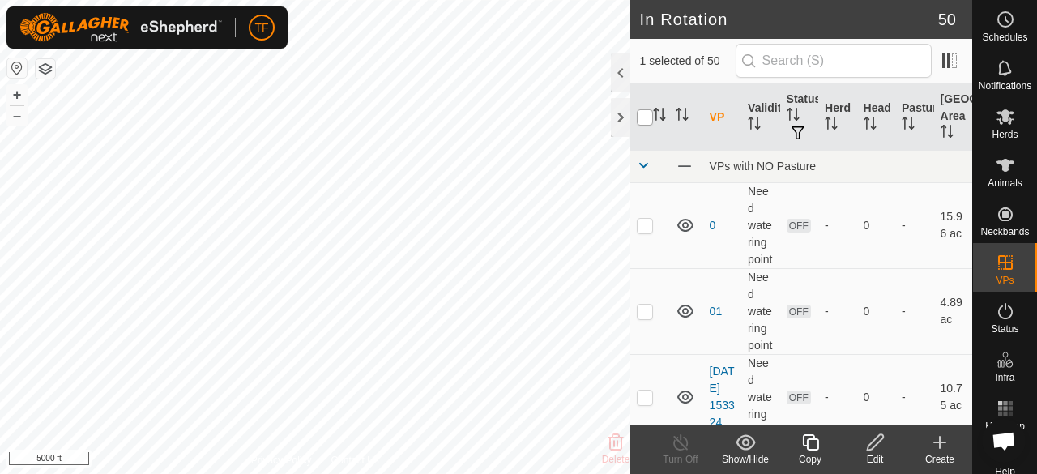
click at [648, 117] on input "checkbox" at bounding box center [645, 117] width 16 height 16
click at [645, 119] on input "checkbox" at bounding box center [645, 117] width 16 height 16
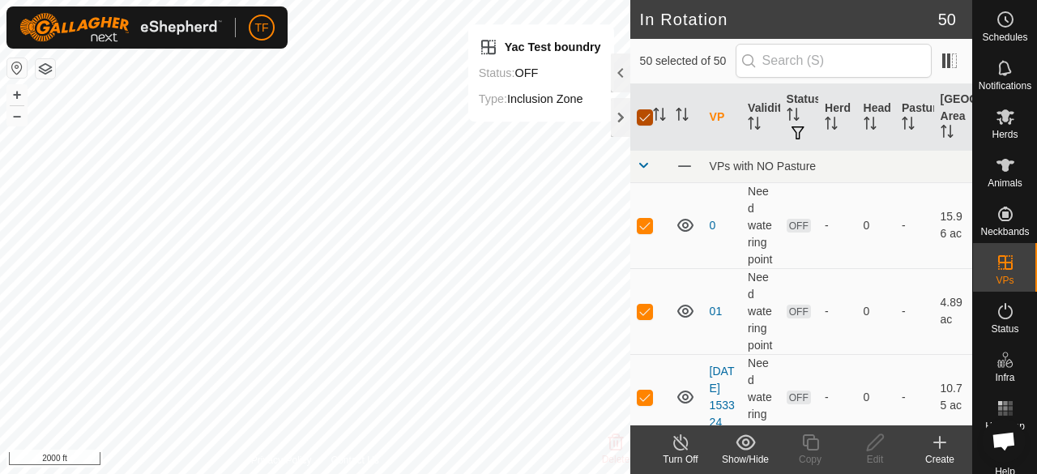
click at [645, 119] on input "checkbox" at bounding box center [645, 117] width 16 height 16
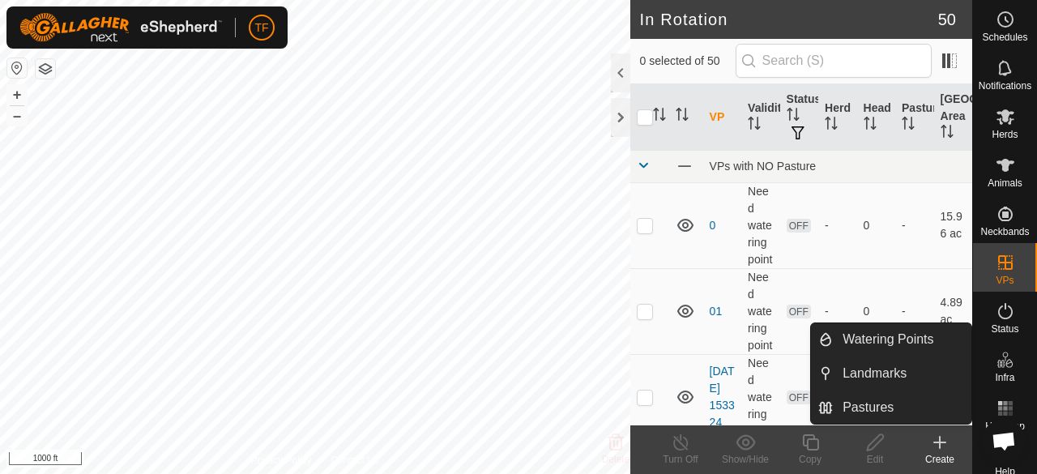
click at [1000, 369] on icon at bounding box center [1005, 359] width 19 height 19
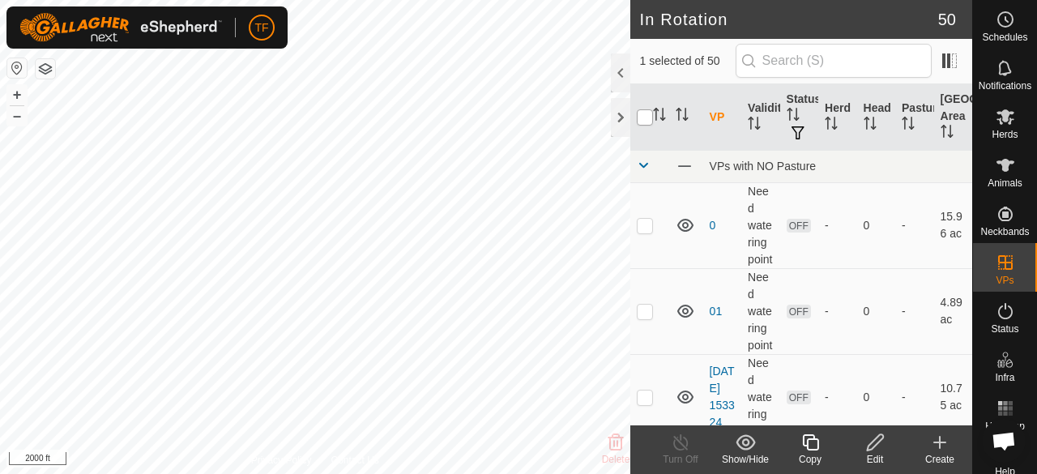
click at [641, 119] on input "checkbox" at bounding box center [645, 117] width 16 height 16
click at [645, 117] on input "checkbox" at bounding box center [645, 117] width 16 height 16
click at [941, 446] on icon at bounding box center [939, 442] width 19 height 19
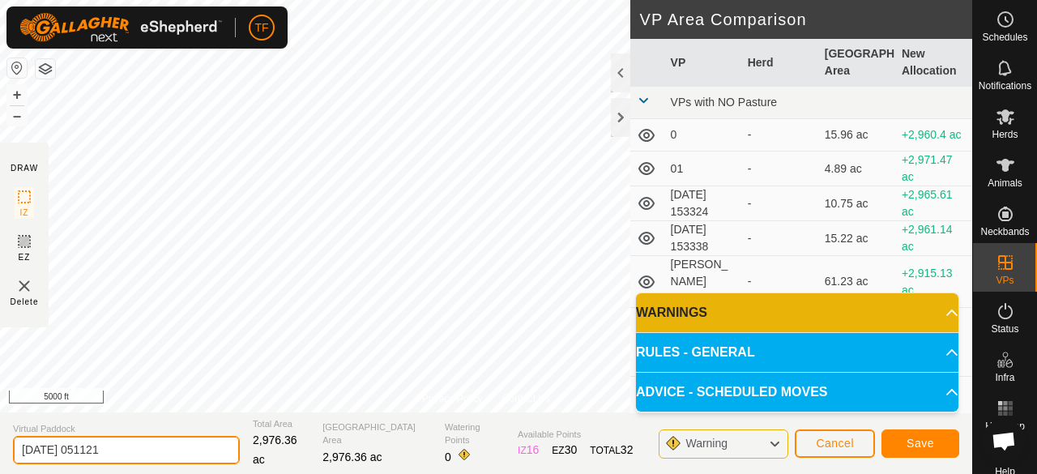
click at [136, 448] on input "[DATE] 051121" at bounding box center [126, 450] width 227 height 28
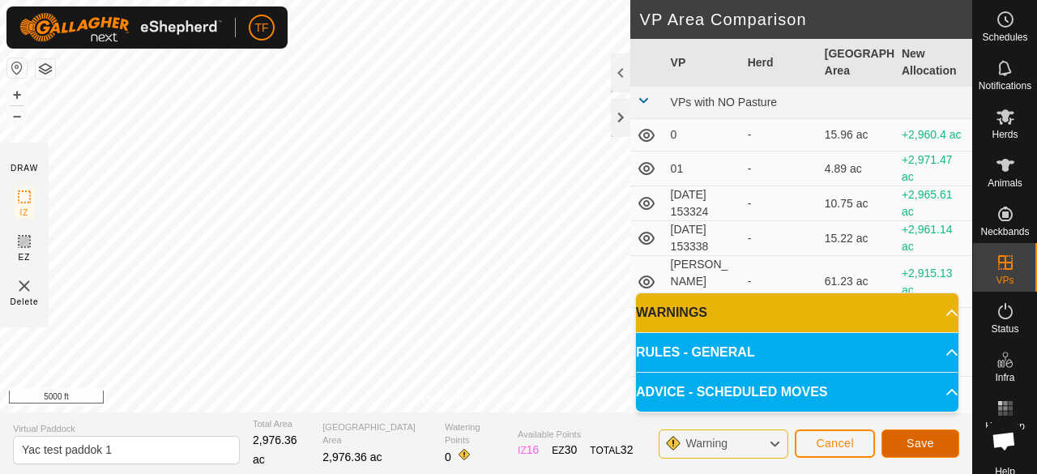
click at [937, 445] on button "Save" at bounding box center [921, 443] width 78 height 28
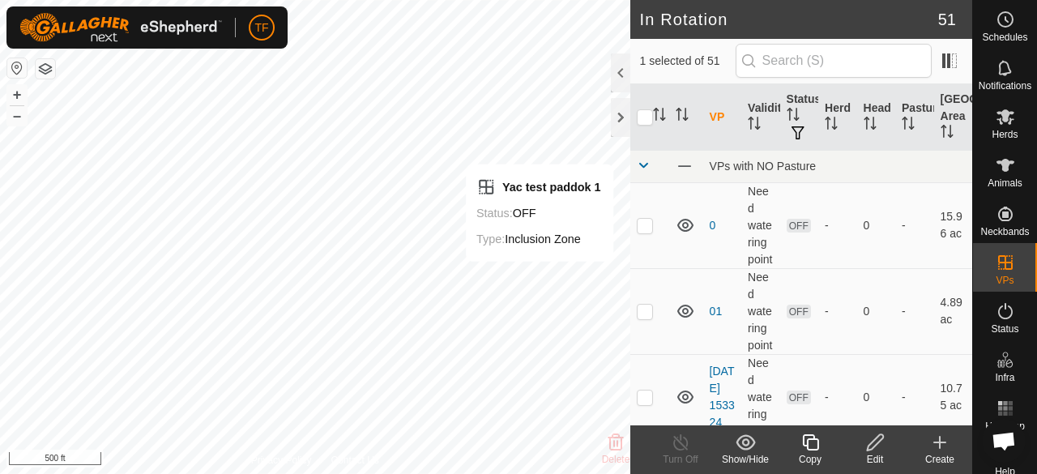
click at [877, 447] on icon at bounding box center [875, 442] width 20 height 19
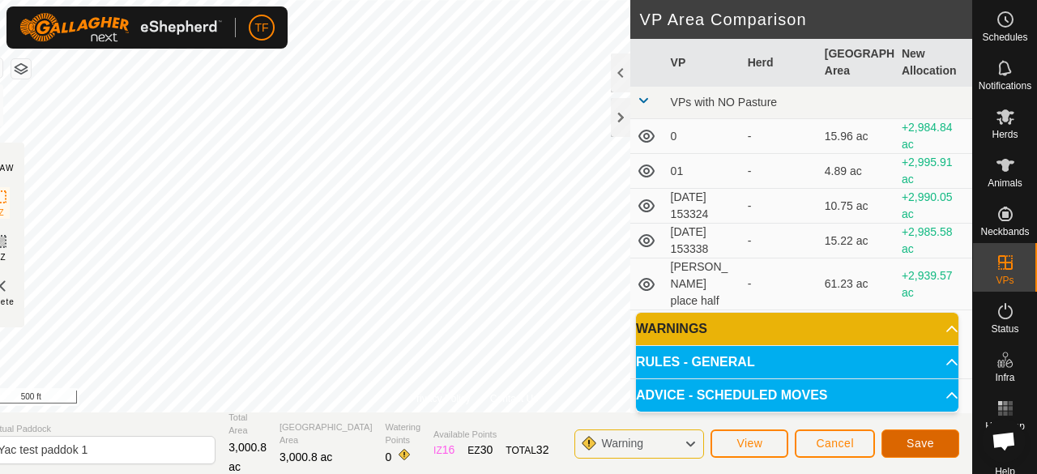
click at [905, 441] on button "Save" at bounding box center [921, 443] width 78 height 28
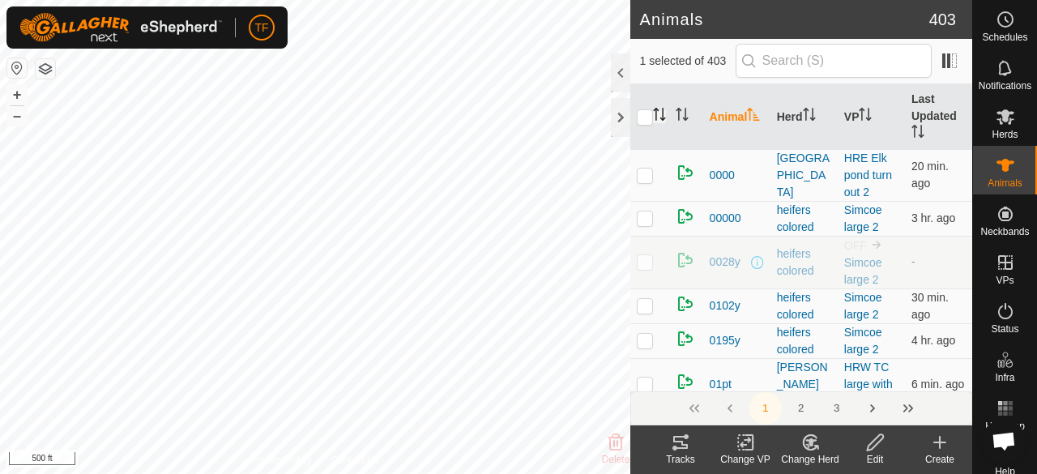
click at [661, 113] on icon "Activate to sort" at bounding box center [659, 114] width 13 height 13
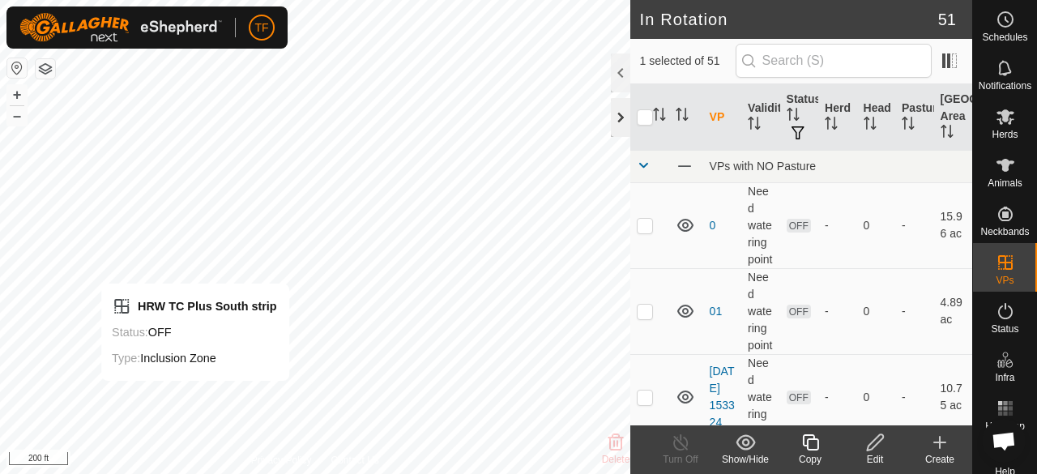
checkbox input "false"
